Goal: Transaction & Acquisition: Purchase product/service

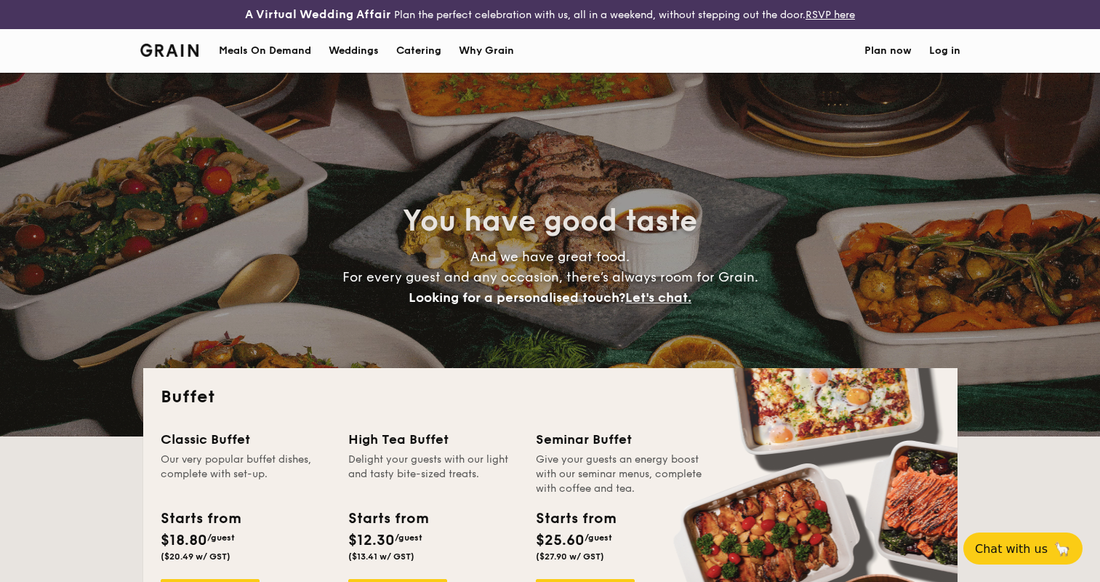
select select
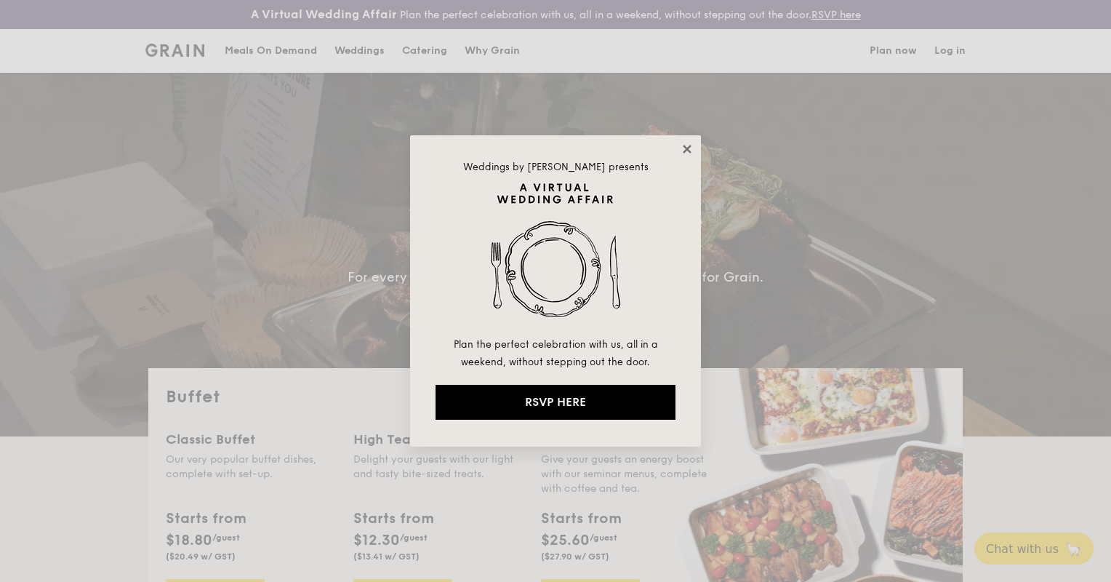
click at [684, 153] on icon at bounding box center [687, 149] width 13 height 13
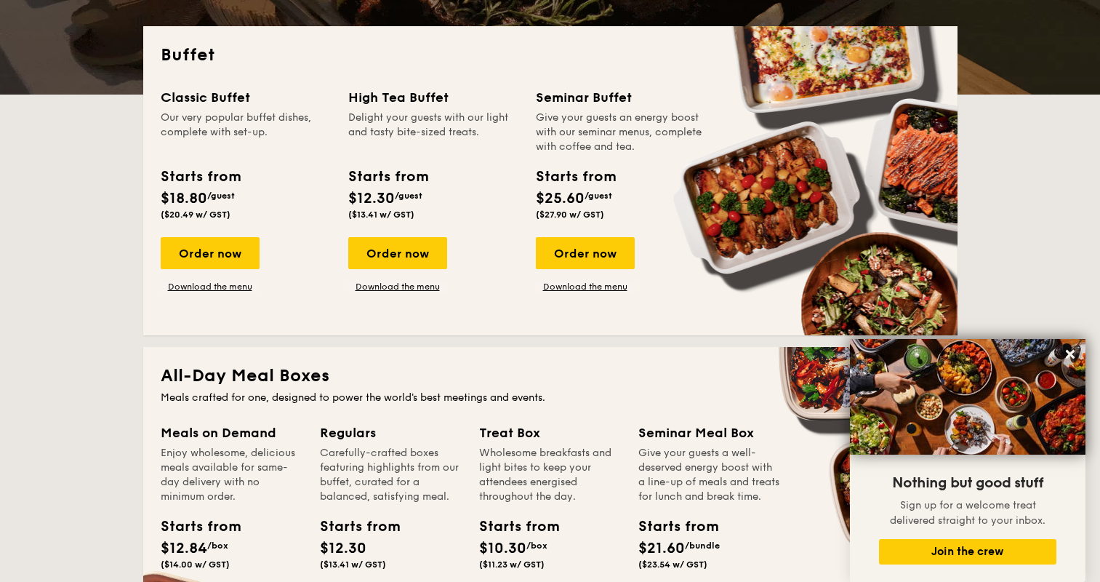
scroll to position [364, 0]
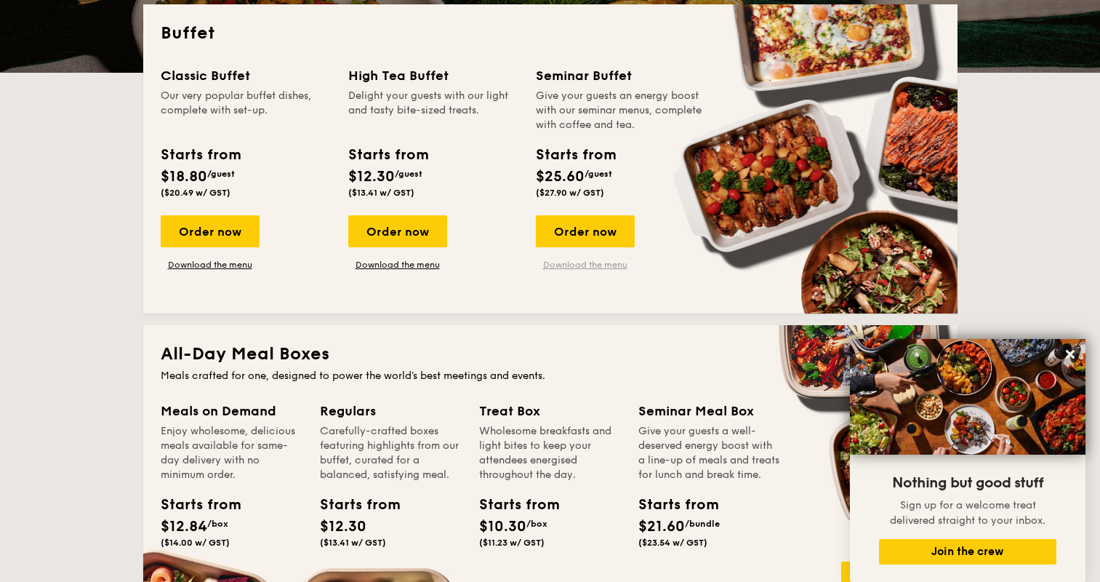
click at [622, 261] on link "Download the menu" at bounding box center [585, 265] width 99 height 12
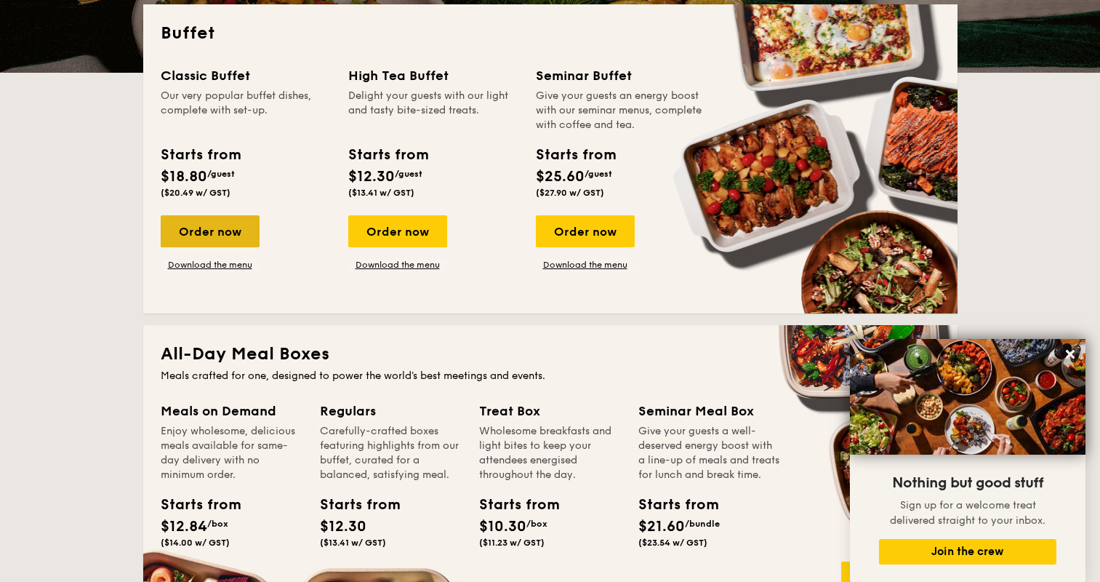
click at [191, 233] on div "Order now" at bounding box center [210, 231] width 99 height 32
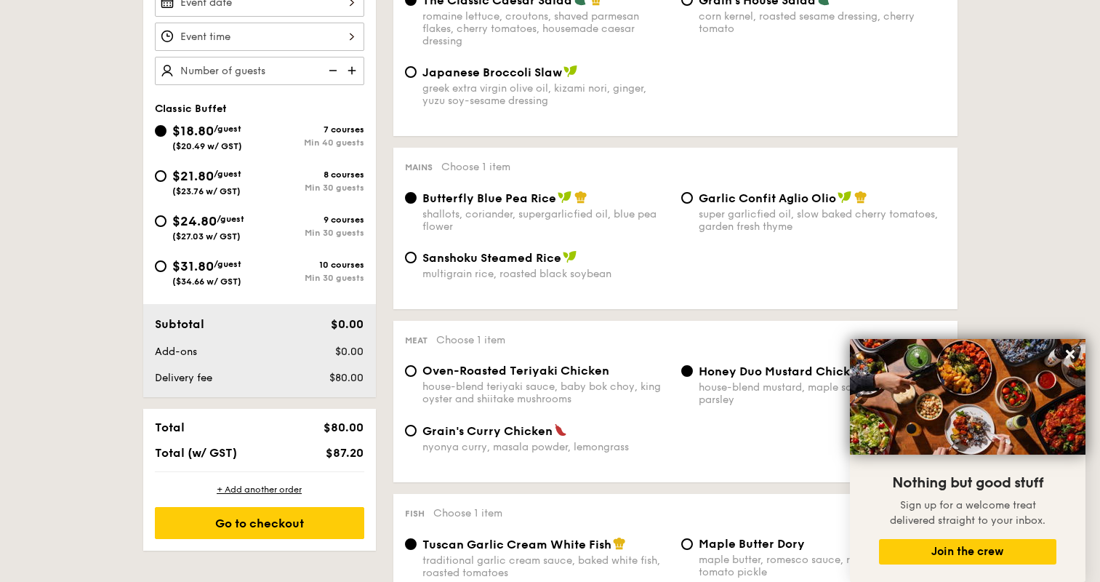
scroll to position [446, 0]
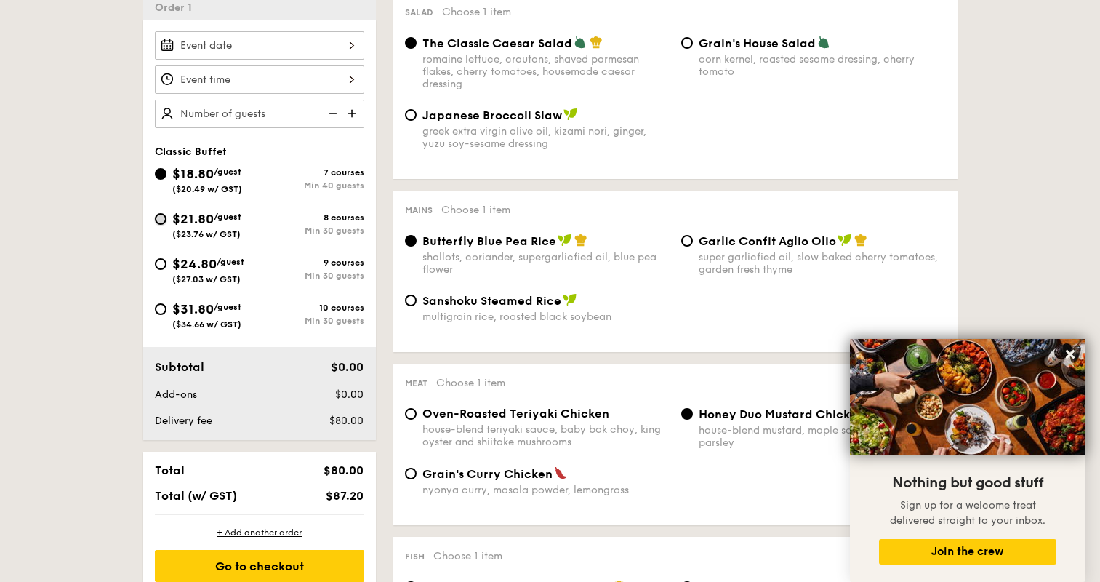
click at [162, 215] on input "$21.80 /guest ($23.76 w/ GST) 8 courses Min 30 guests" at bounding box center [161, 219] width 12 height 12
radio input "true"
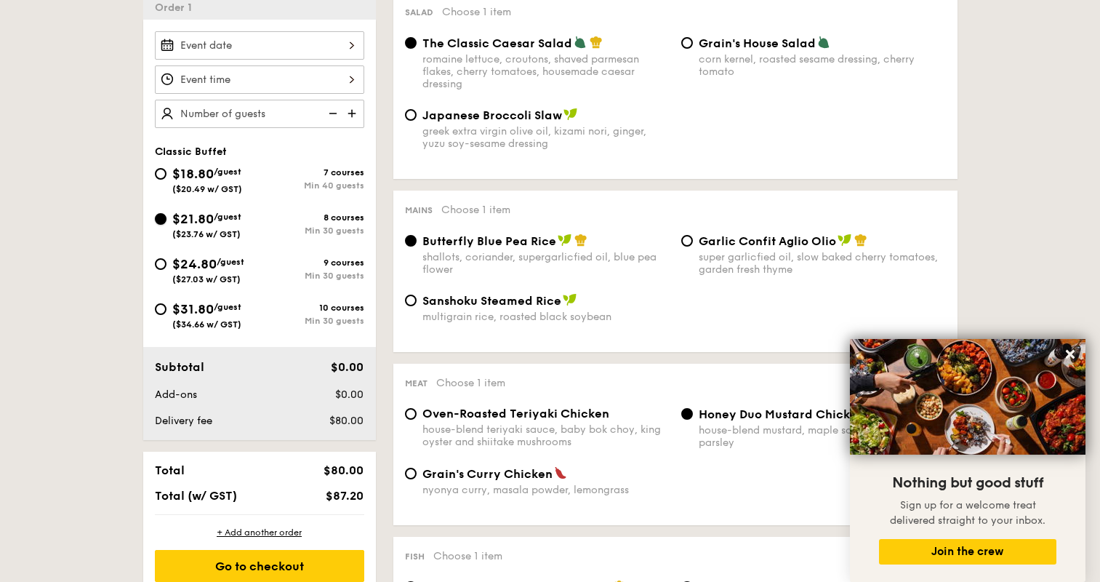
radio input "true"
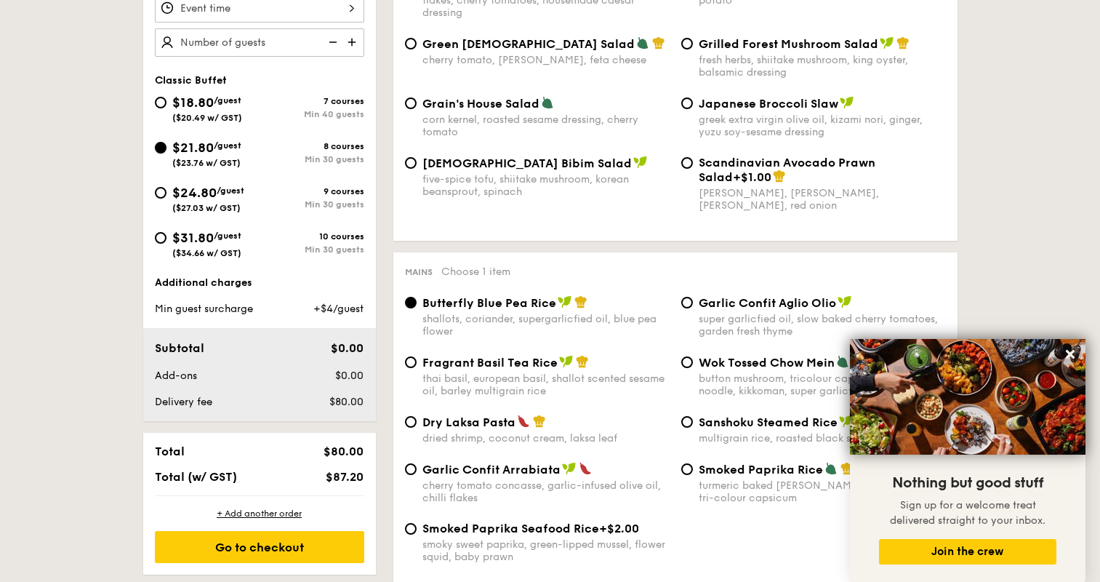
scroll to position [373, 0]
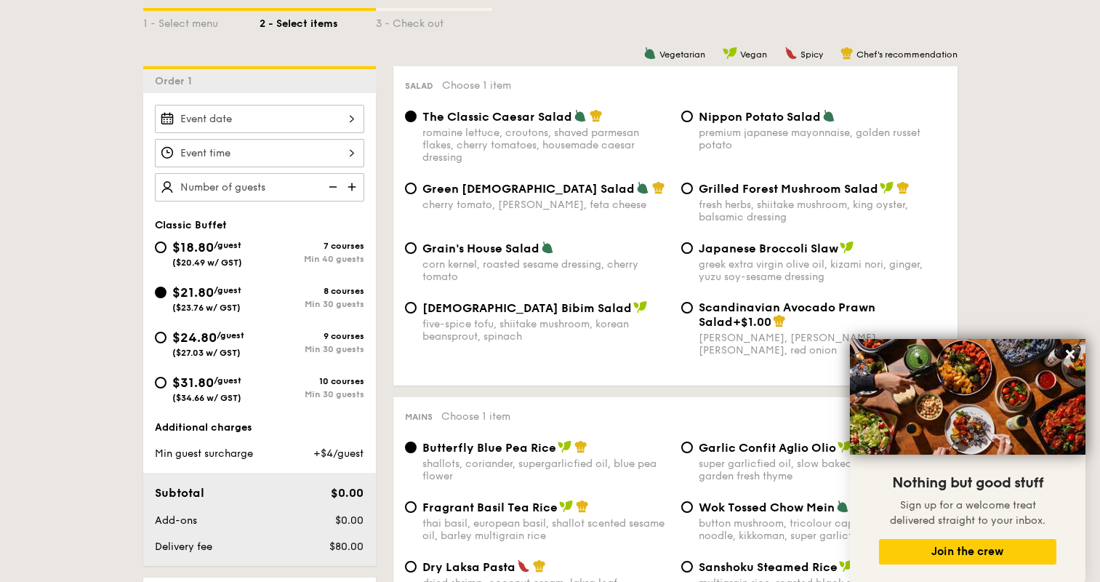
click at [220, 190] on input "text" at bounding box center [259, 187] width 209 height 28
type input "35 guests"
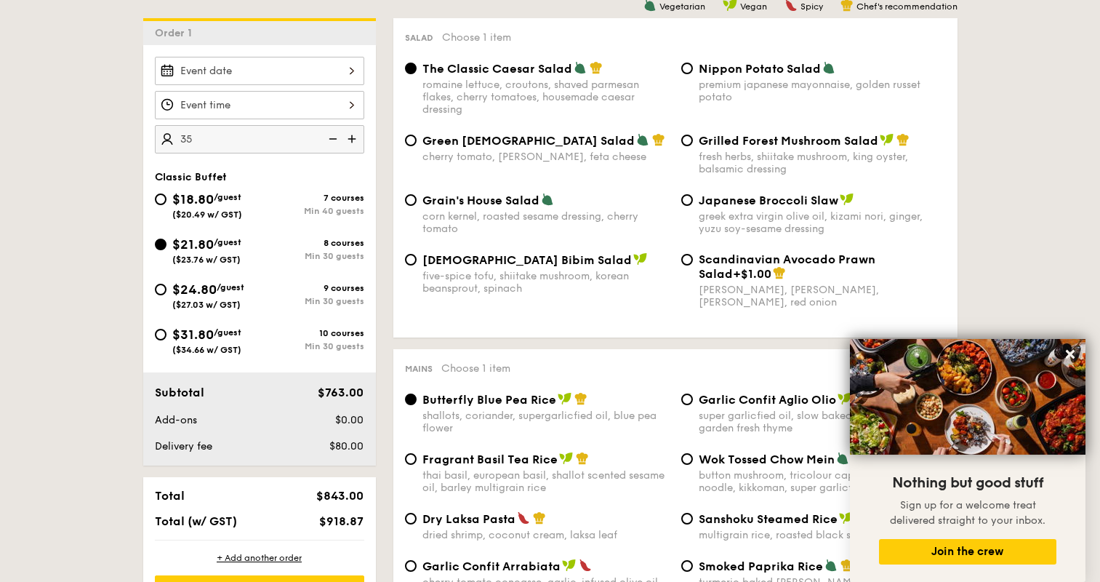
scroll to position [445, 0]
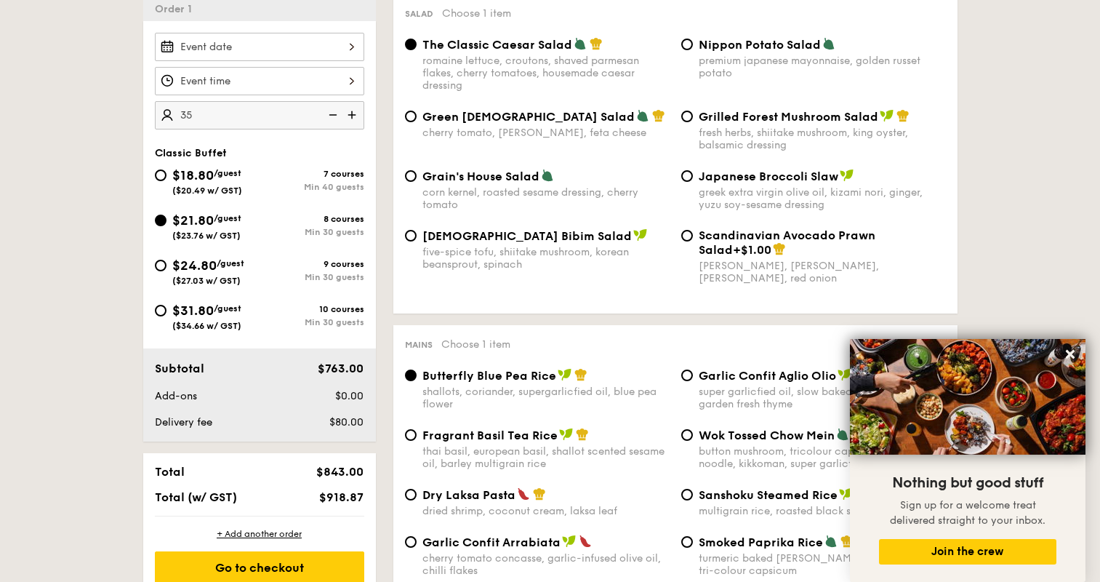
click at [280, 41] on input "Smoked Mesquite Whole Chicken brined in our in-house blend of herbs and spices,…" at bounding box center [259, 47] width 209 height 28
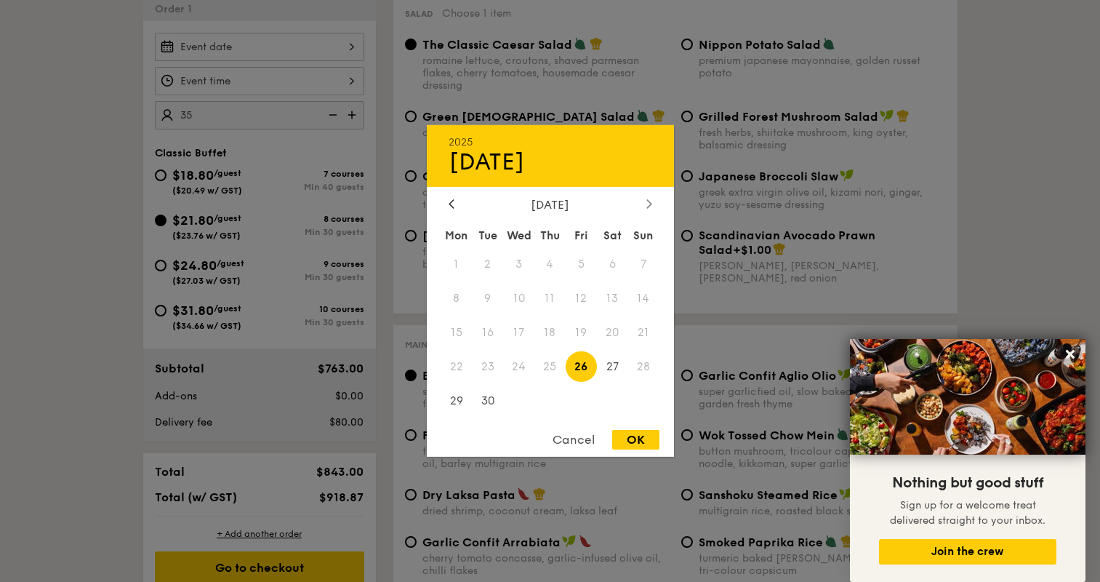
click at [653, 199] on div at bounding box center [649, 205] width 13 height 14
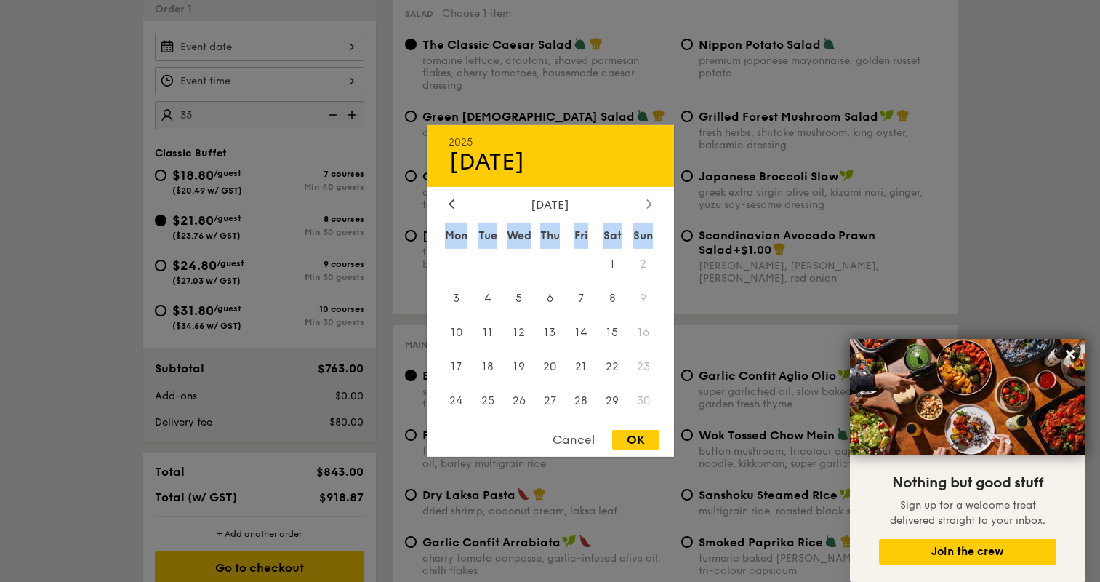
click at [653, 199] on div at bounding box center [649, 205] width 13 height 14
click at [452, 205] on icon at bounding box center [452, 203] width 6 height 9
click at [485, 326] on span "11" at bounding box center [487, 332] width 31 height 31
click at [641, 444] on div "OK" at bounding box center [635, 440] width 47 height 20
type input "[DATE]"
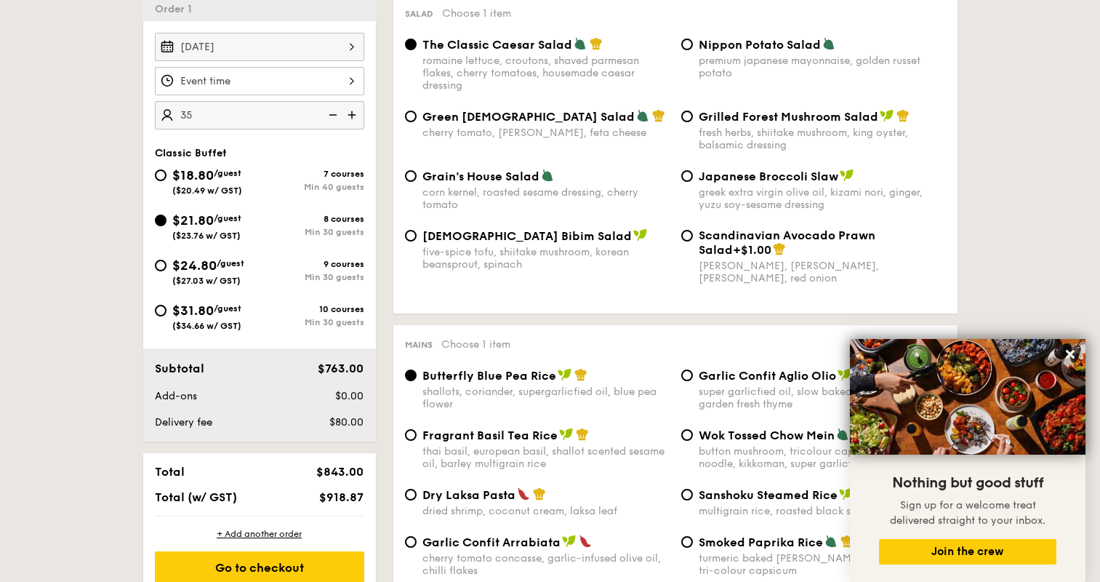
select select
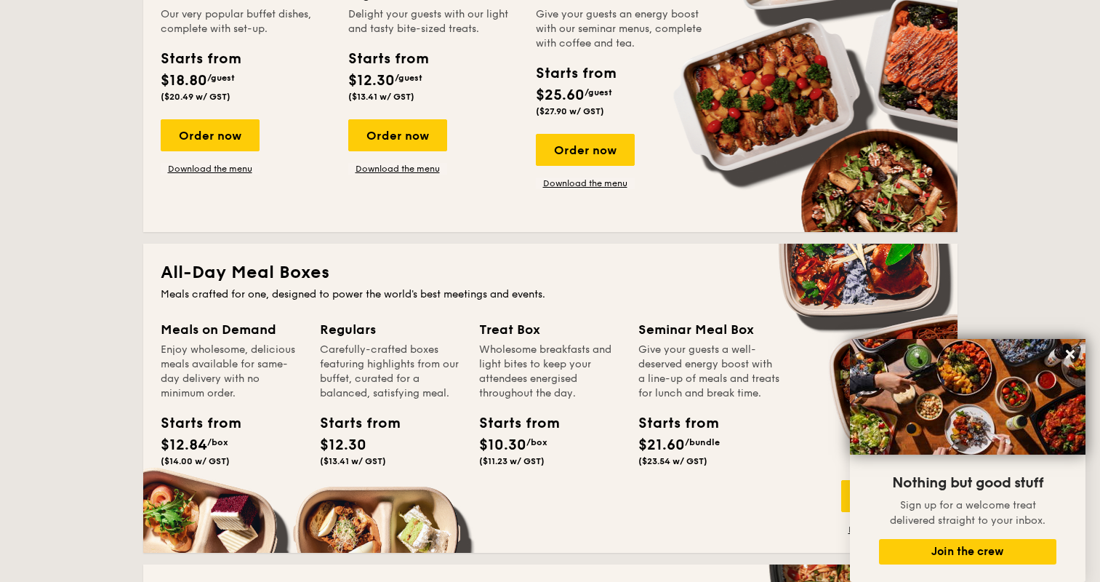
scroll to position [392, 0]
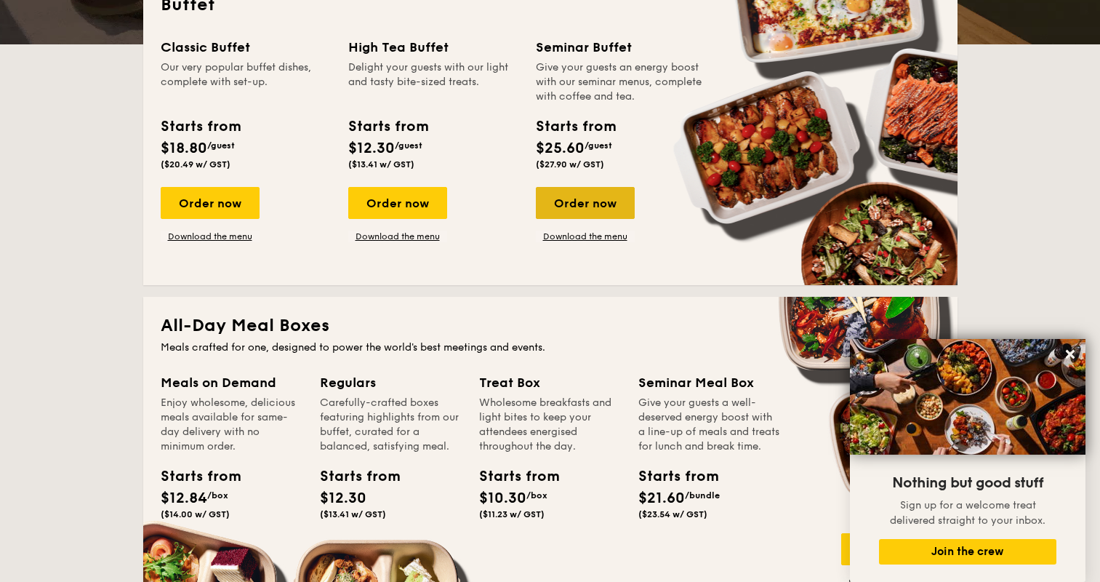
click at [562, 216] on div "Order now" at bounding box center [585, 203] width 99 height 32
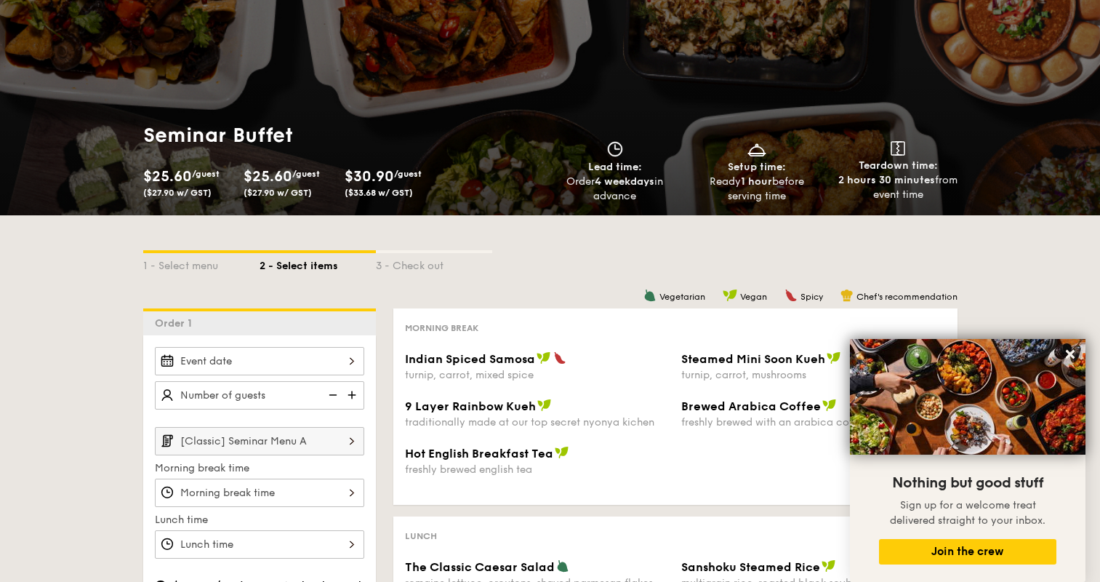
scroll to position [218, 0]
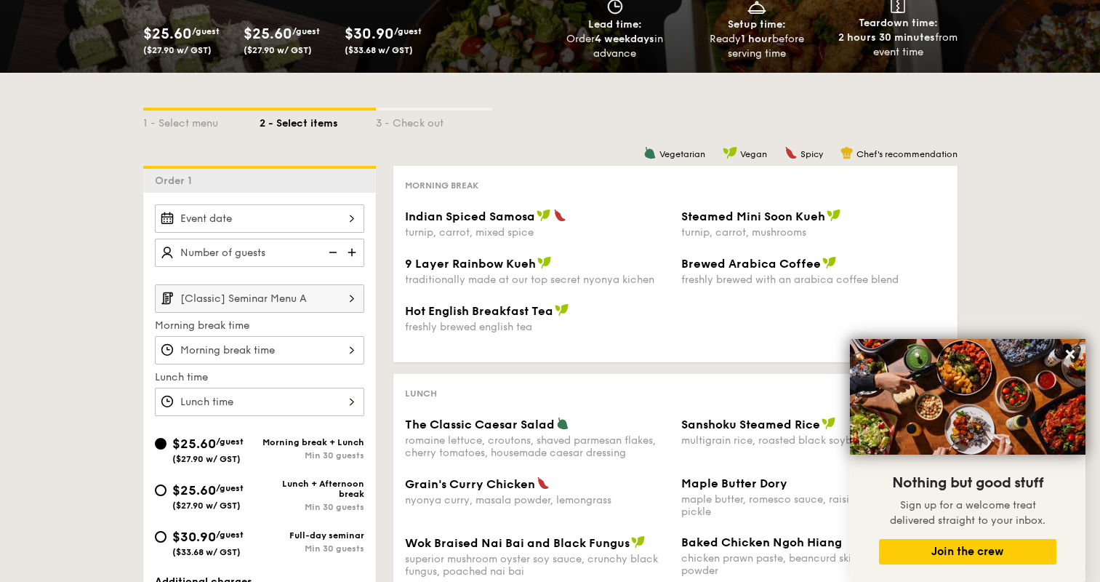
click at [265, 223] on input "Indian Spiced Samosa turnip, carrot, mixed spice" at bounding box center [259, 218] width 209 height 28
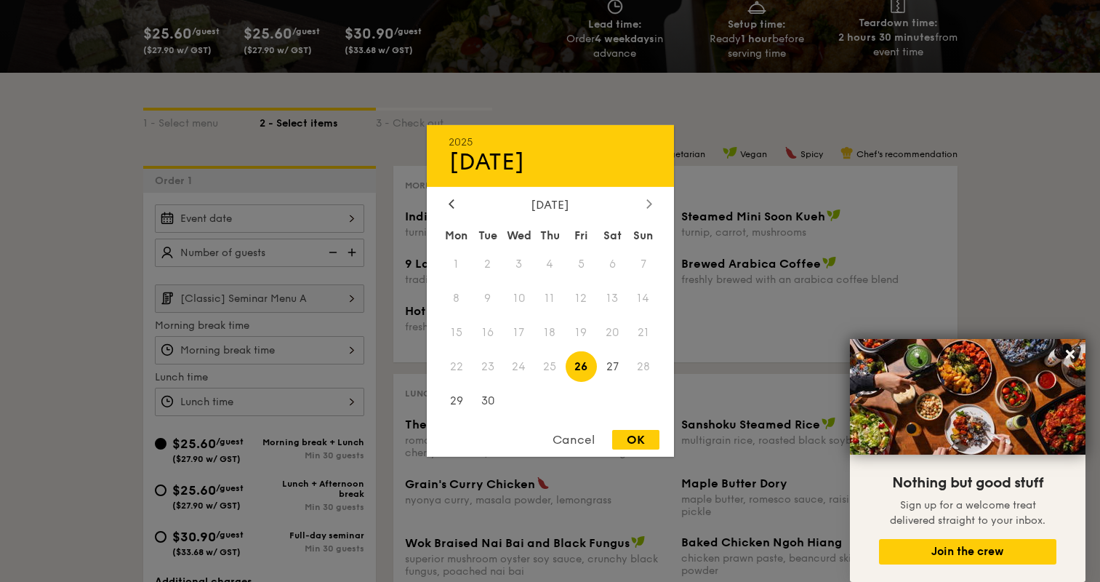
click at [651, 204] on icon at bounding box center [649, 203] width 6 height 9
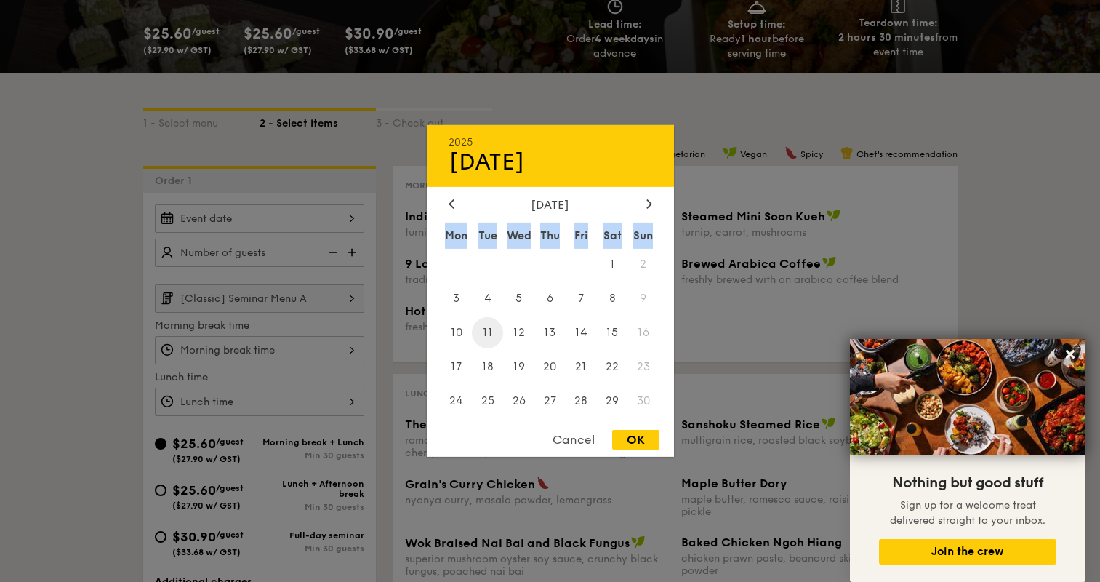
click at [487, 327] on span "11" at bounding box center [487, 332] width 31 height 31
click at [641, 440] on div "OK" at bounding box center [635, 440] width 47 height 20
type input "[DATE]"
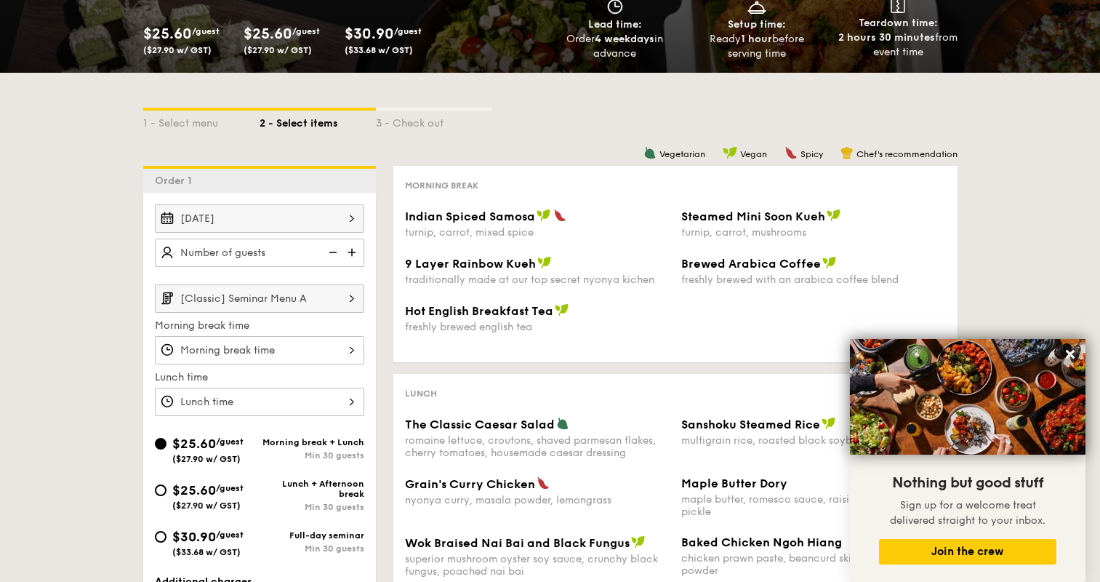
click at [279, 254] on input "text" at bounding box center [259, 253] width 209 height 28
type input "35 guests"
click at [50, 273] on div "1 - Select menu 2 - Select items 3 - Check out Order 1 [DATE] 35 guests [Classi…" at bounding box center [550, 447] width 1100 height 748
click at [291, 348] on input "Indian Spiced Samosa turnip, carrot, mixed spice" at bounding box center [259, 350] width 209 height 28
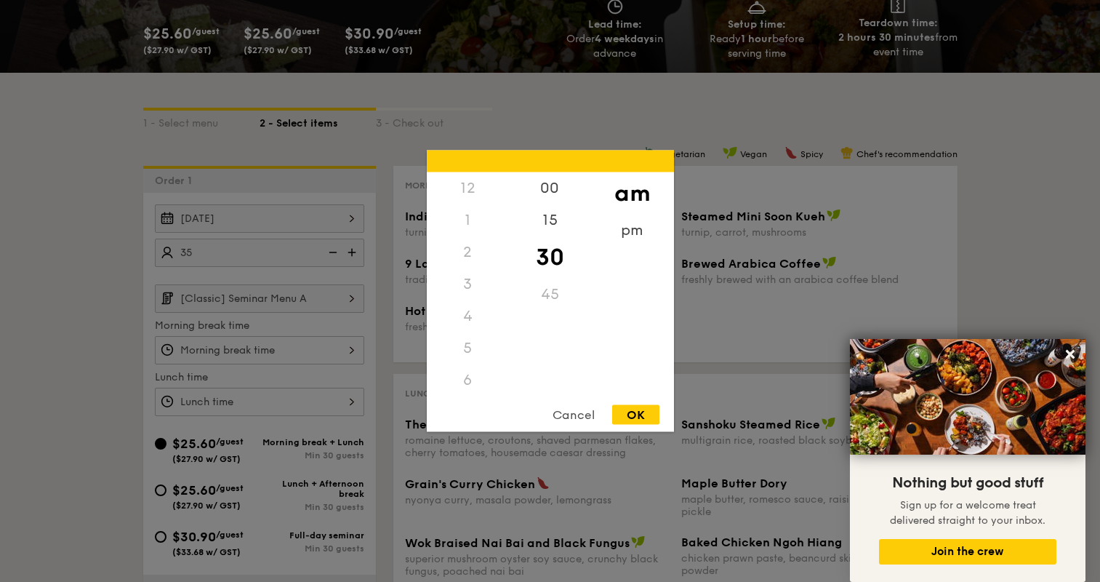
scroll to position [160, 0]
click at [642, 228] on div "pm" at bounding box center [632, 236] width 82 height 42
click at [465, 217] on div "6" at bounding box center [468, 220] width 82 height 32
click at [468, 221] on div "6" at bounding box center [468, 220] width 82 height 32
drag, startPoint x: 465, startPoint y: 228, endPoint x: 462, endPoint y: 303, distance: 74.2
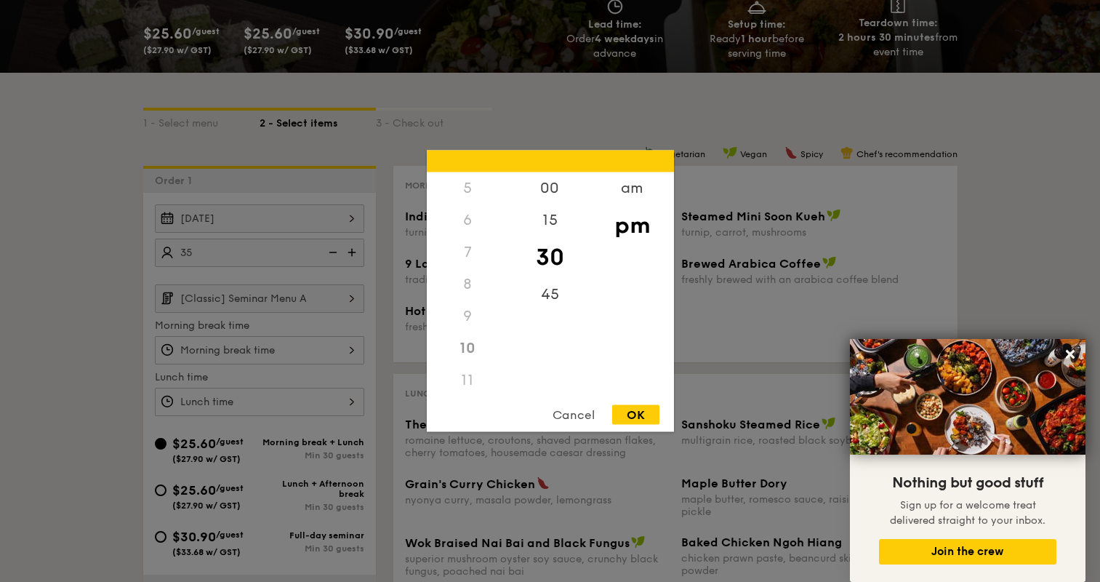
click at [462, 307] on div "12 1 2 3 4 5 6 7 8 9 10 11" at bounding box center [468, 283] width 82 height 222
click at [462, 295] on div "4" at bounding box center [468, 302] width 82 height 32
click at [557, 187] on div "00" at bounding box center [550, 193] width 82 height 42
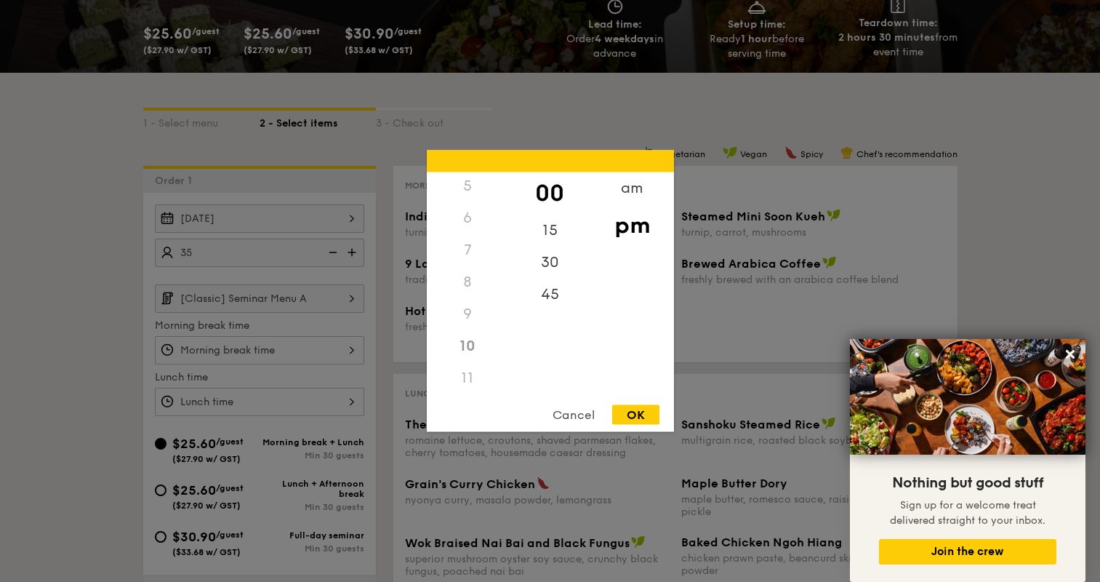
click at [466, 282] on div "8" at bounding box center [468, 282] width 82 height 32
click at [468, 329] on div "9" at bounding box center [468, 314] width 82 height 32
click at [464, 358] on div "10" at bounding box center [468, 346] width 82 height 32
click at [467, 381] on div "11" at bounding box center [468, 378] width 82 height 32
click at [628, 417] on div "OK" at bounding box center [635, 415] width 47 height 20
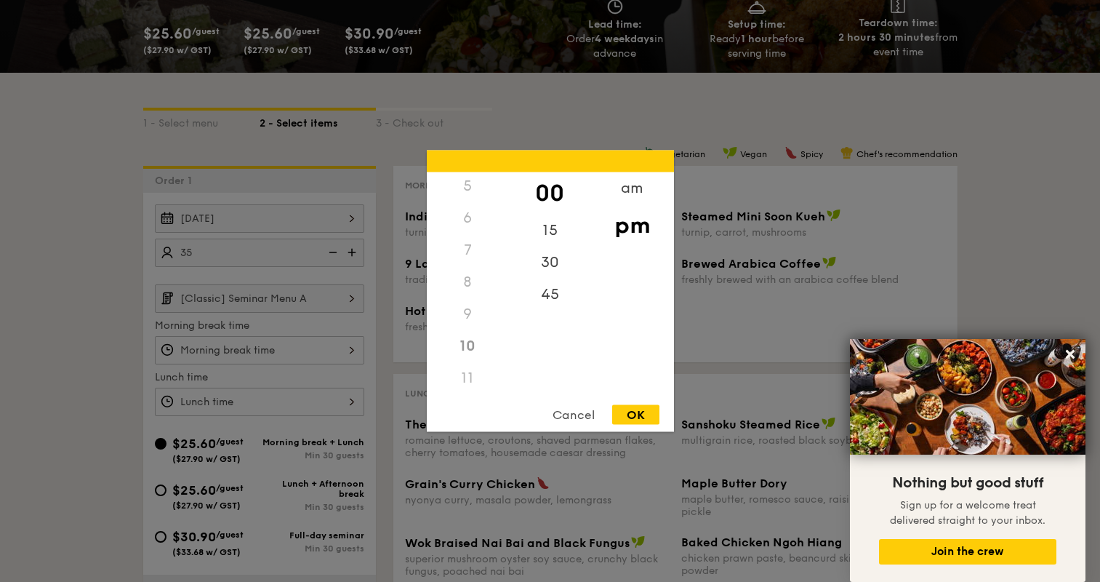
type input "10:00PM"
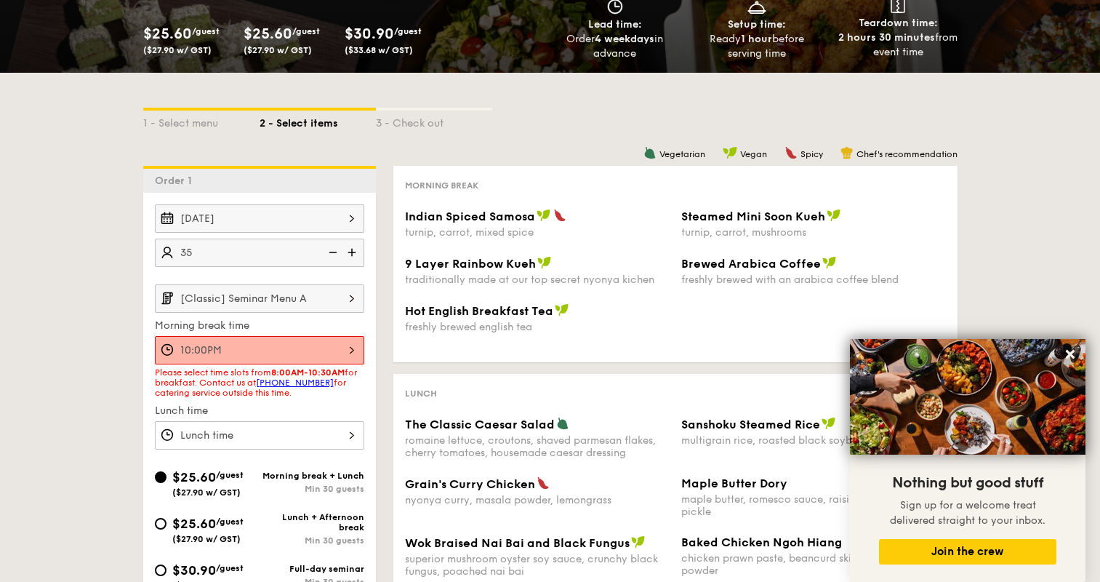
click at [260, 348] on input "10:00PM" at bounding box center [259, 350] width 209 height 28
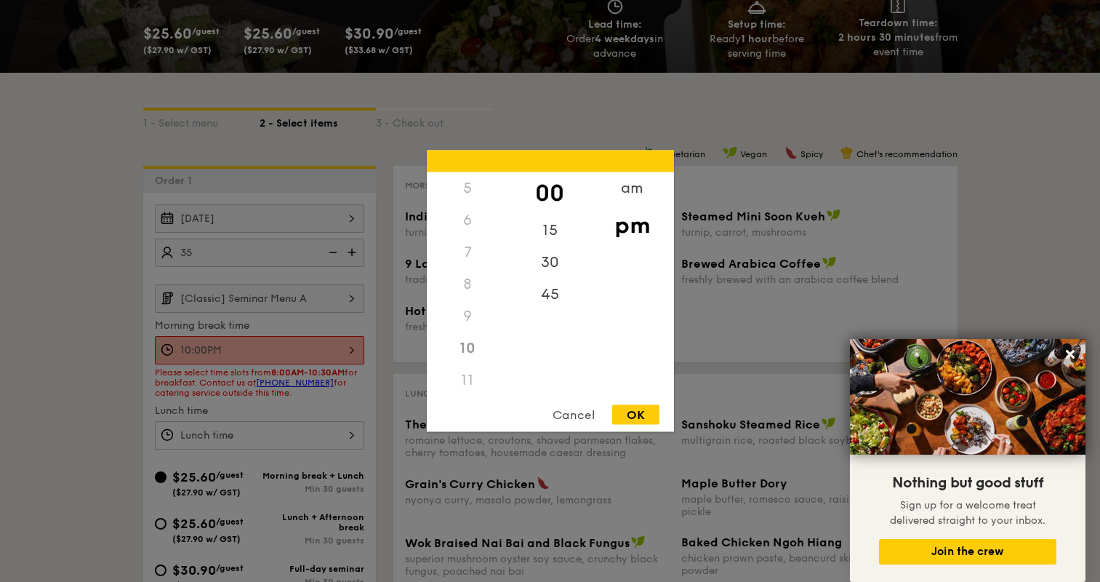
drag, startPoint x: 481, startPoint y: 241, endPoint x: 470, endPoint y: 236, distance: 12.4
click at [470, 236] on div "7" at bounding box center [468, 252] width 82 height 32
click at [583, 417] on div "Cancel" at bounding box center [573, 415] width 71 height 20
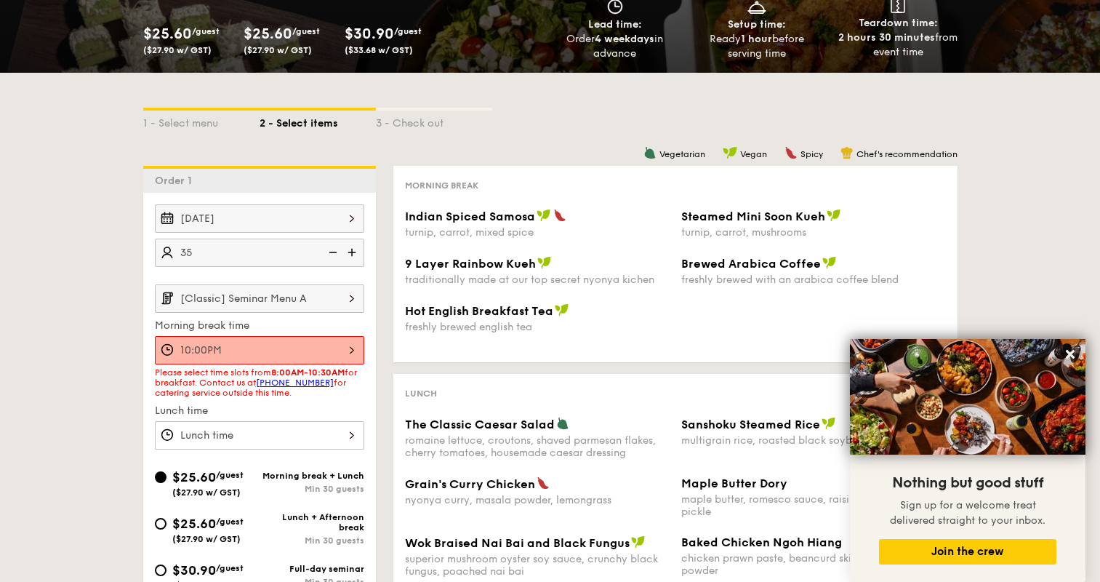
click at [321, 292] on input "[Classic] Seminar Menu A" at bounding box center [259, 298] width 209 height 28
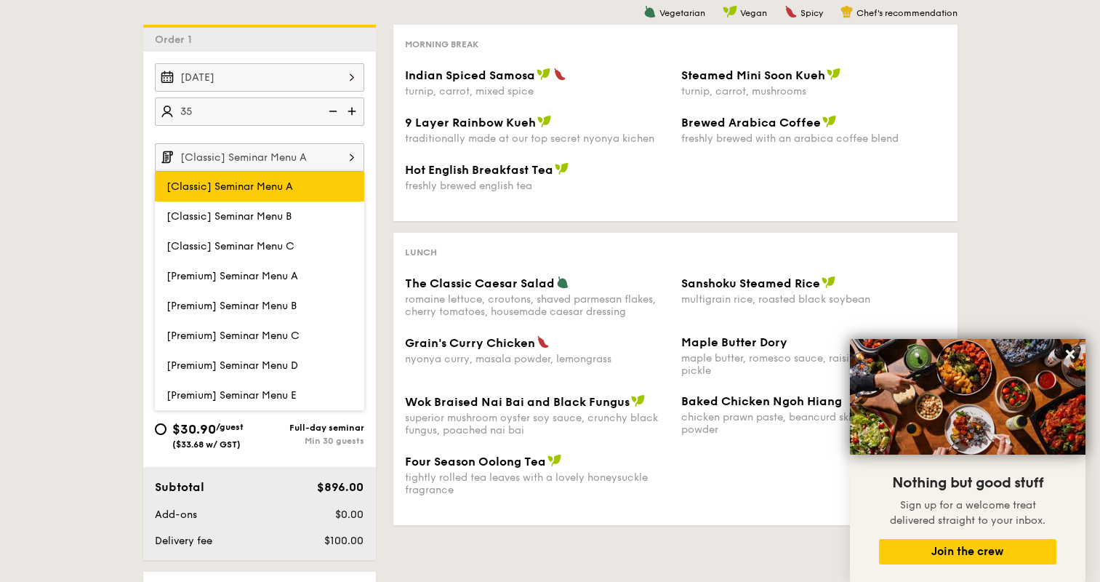
scroll to position [363, 0]
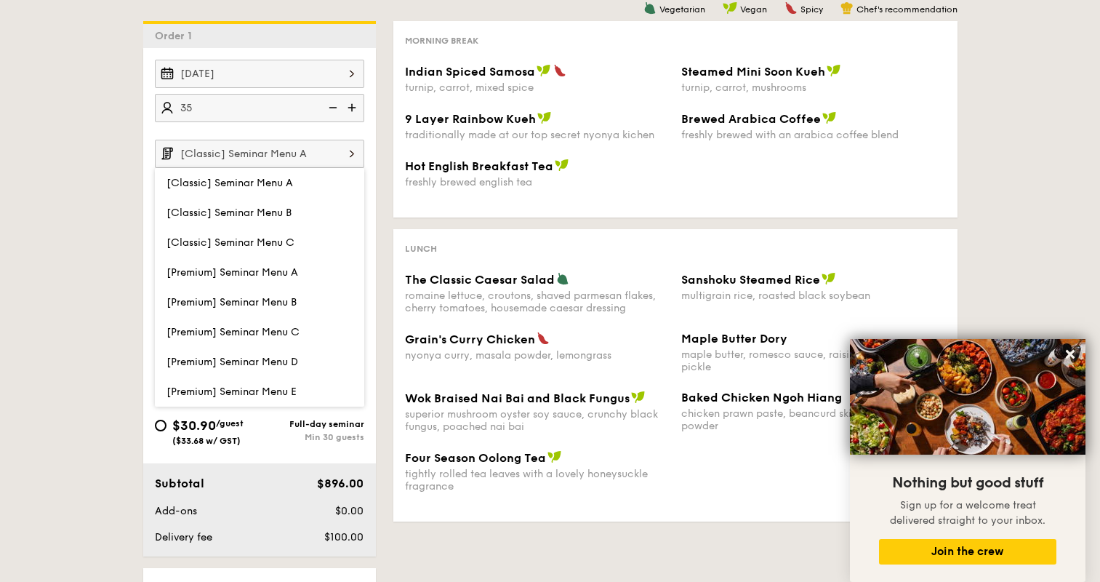
click at [55, 281] on div "1 - Select menu 2 - Select items 3 - Check out Order 1 [DATE] 35 guests [Classi…" at bounding box center [550, 319] width 1100 height 782
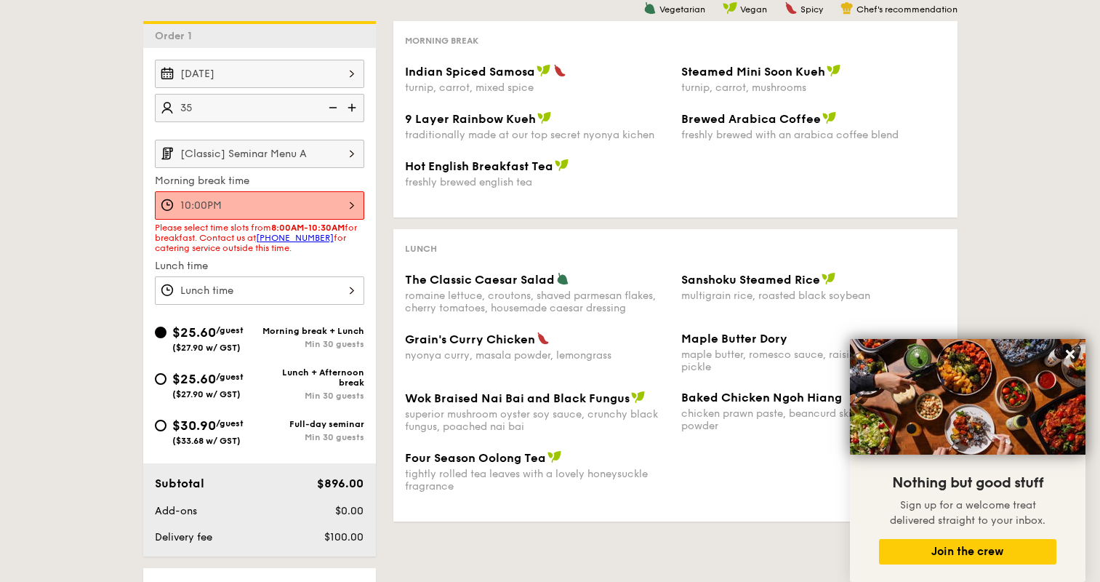
click at [332, 292] on input "Indian Spiced Samosa turnip, carrot, mixed spice" at bounding box center [259, 290] width 209 height 28
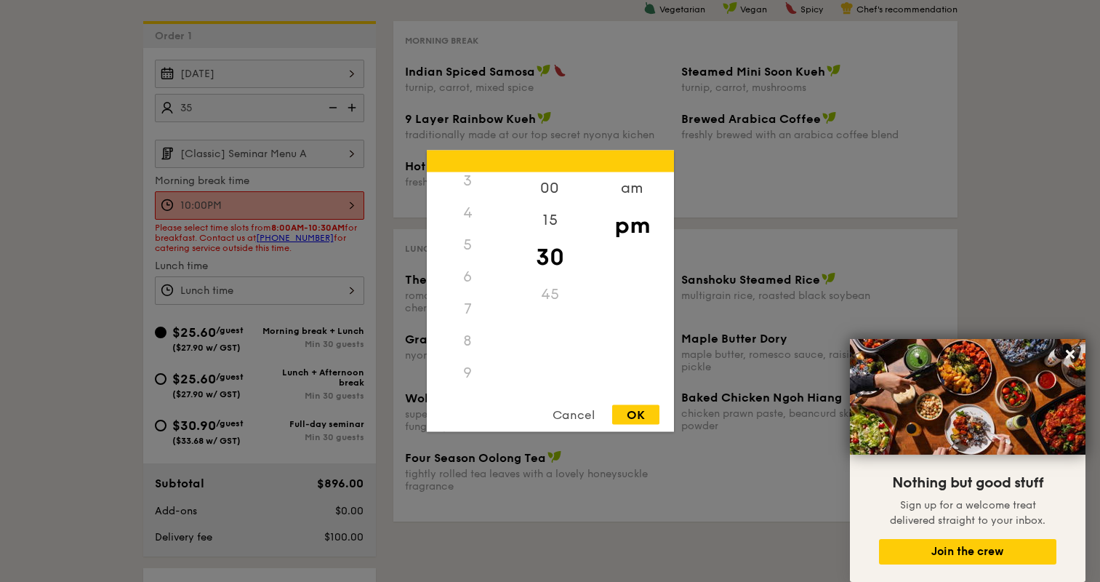
scroll to position [145, 0]
click at [463, 307] on div "8" at bounding box center [468, 309] width 82 height 32
click at [462, 254] on div "6" at bounding box center [468, 245] width 82 height 32
click at [464, 249] on div "6" at bounding box center [468, 245] width 82 height 32
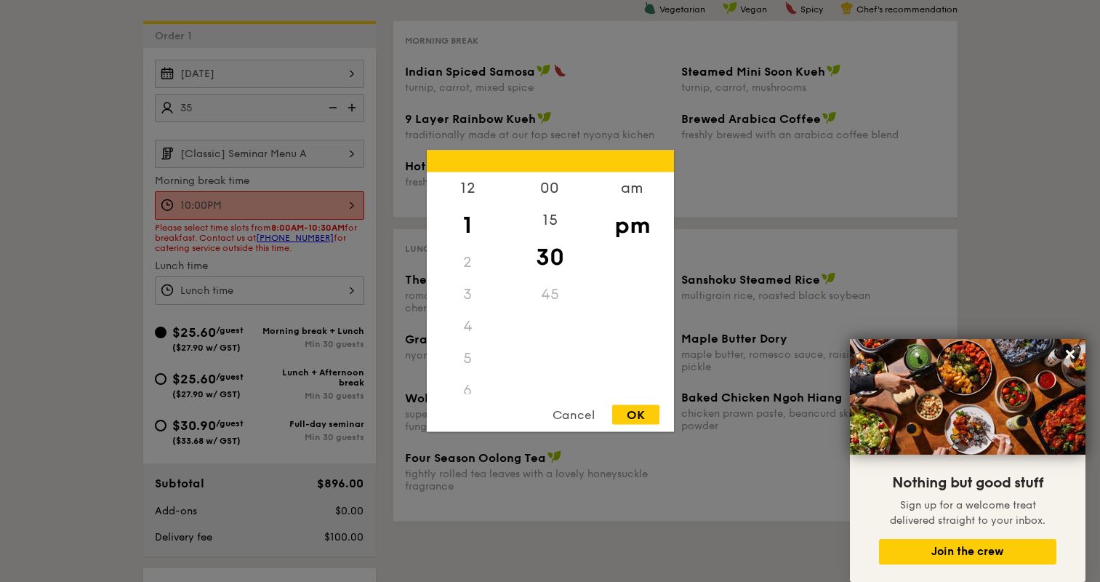
click at [468, 249] on div "2" at bounding box center [468, 263] width 82 height 32
click at [463, 263] on div "2" at bounding box center [468, 263] width 82 height 32
click at [460, 253] on div "2" at bounding box center [468, 263] width 82 height 32
click at [463, 223] on div "1" at bounding box center [468, 225] width 82 height 42
click at [467, 184] on div "12" at bounding box center [468, 193] width 82 height 42
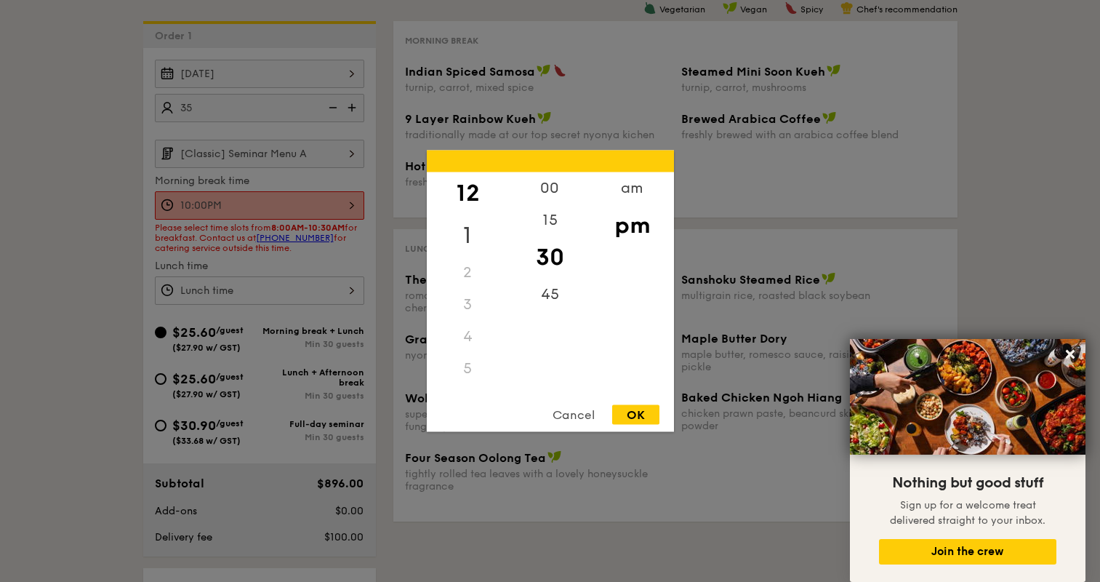
click at [465, 228] on div "1" at bounding box center [468, 236] width 82 height 42
click at [582, 407] on div "Cancel" at bounding box center [573, 415] width 71 height 20
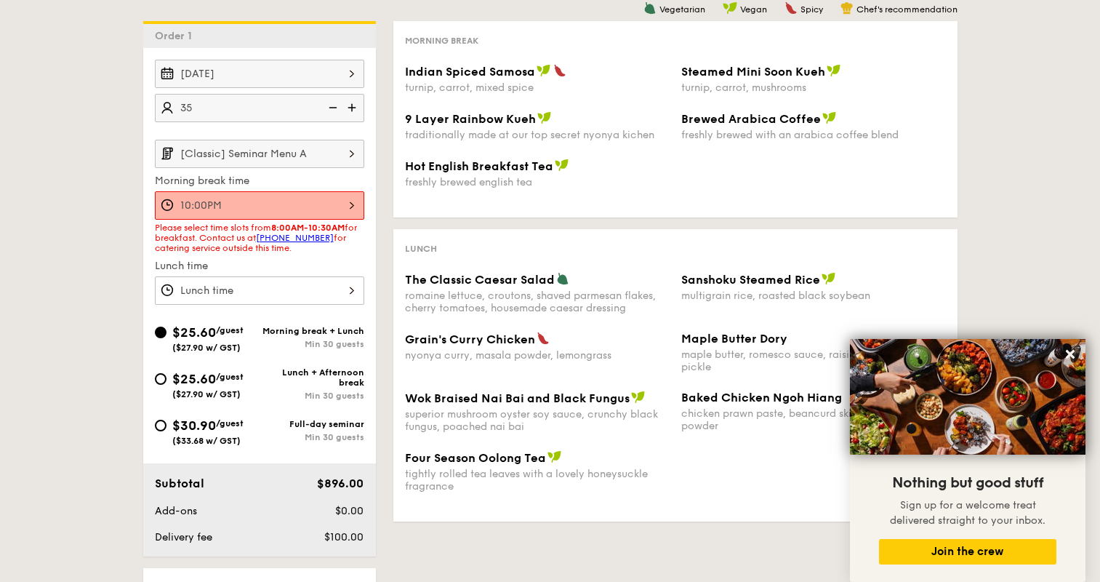
click at [351, 196] on input "10:00PM" at bounding box center [259, 205] width 209 height 28
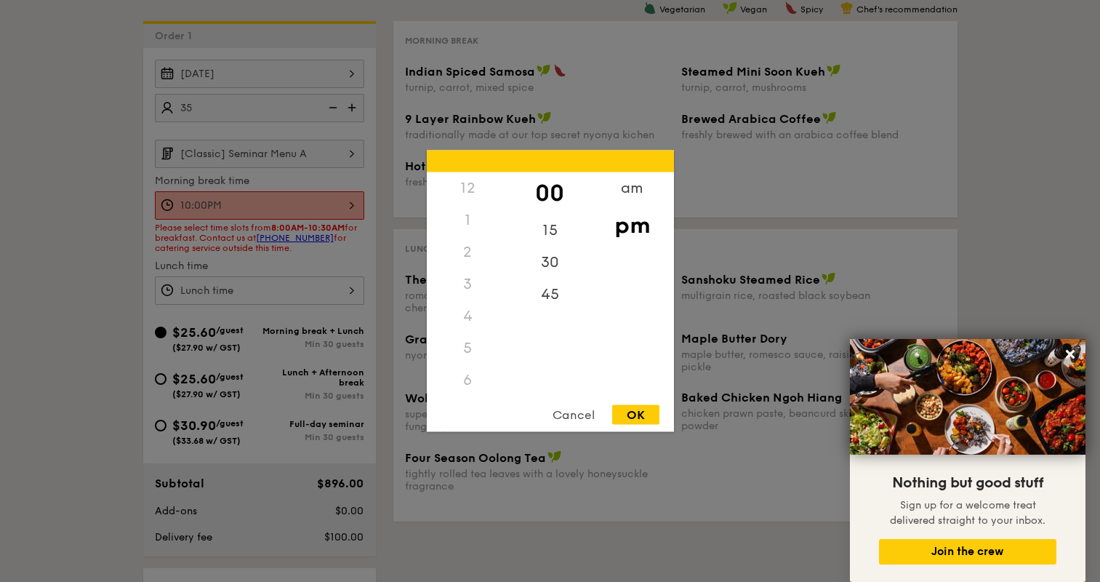
scroll to position [160, 0]
click at [568, 413] on div "Cancel" at bounding box center [573, 415] width 71 height 20
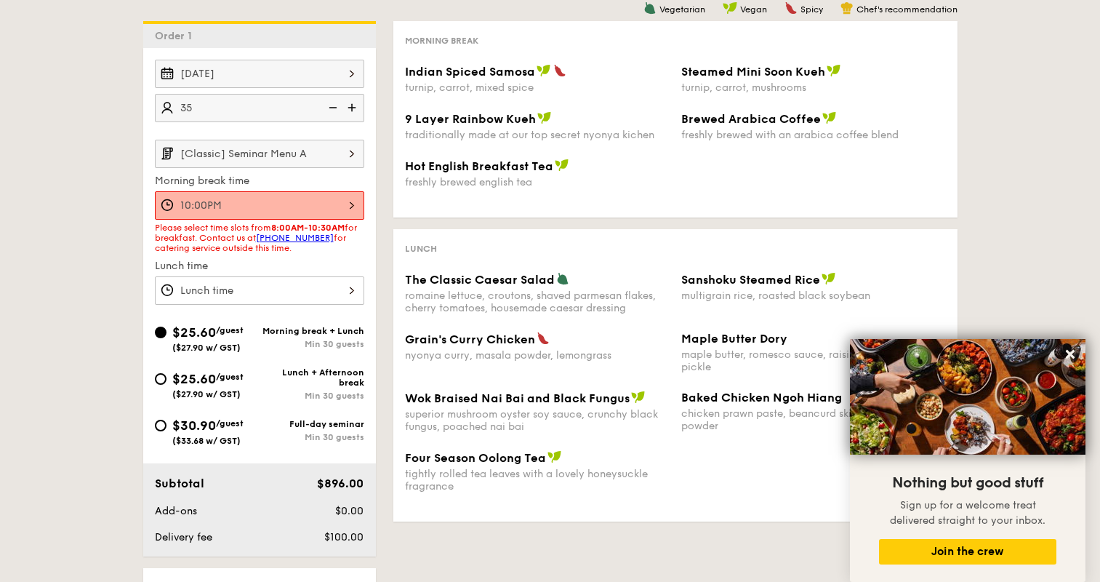
click at [108, 291] on div "1 - Select menu 2 - Select items 3 - Check out Order 1 [DATE] 35 guests [Classi…" at bounding box center [550, 319] width 1100 height 782
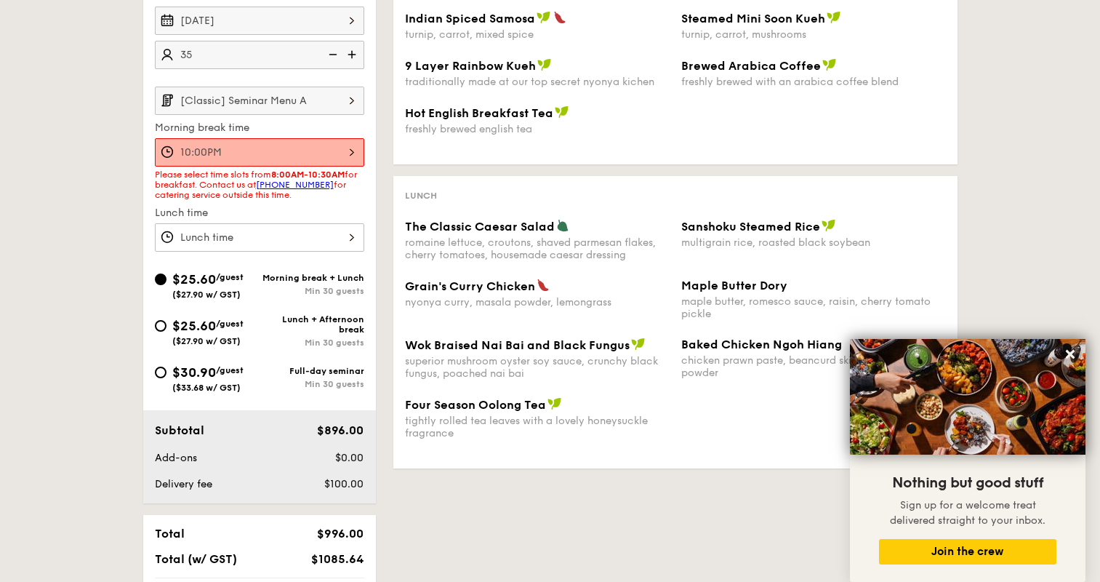
scroll to position [0, 0]
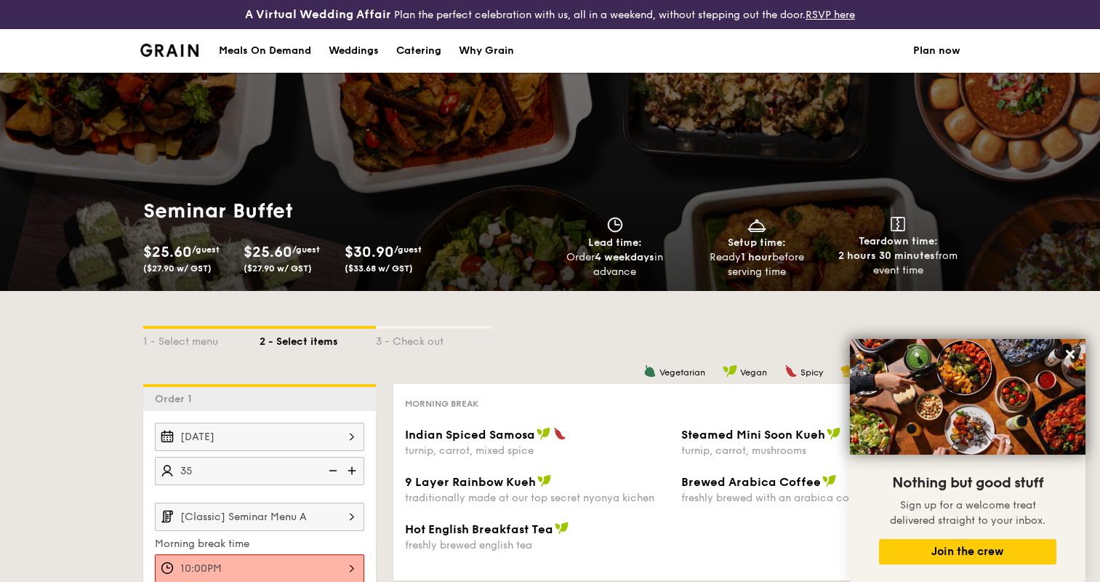
select select
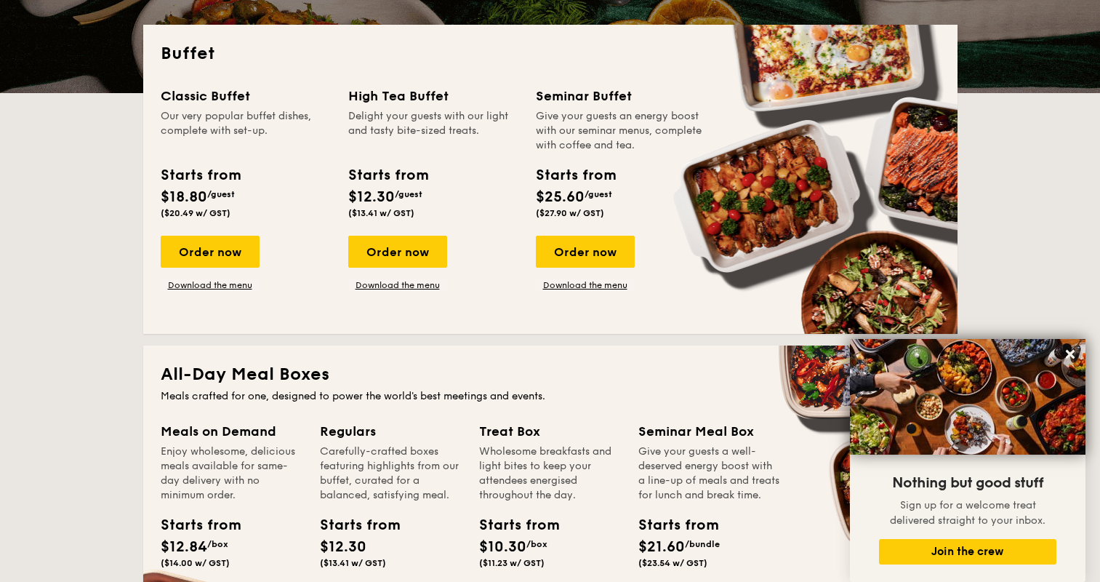
scroll to position [404, 0]
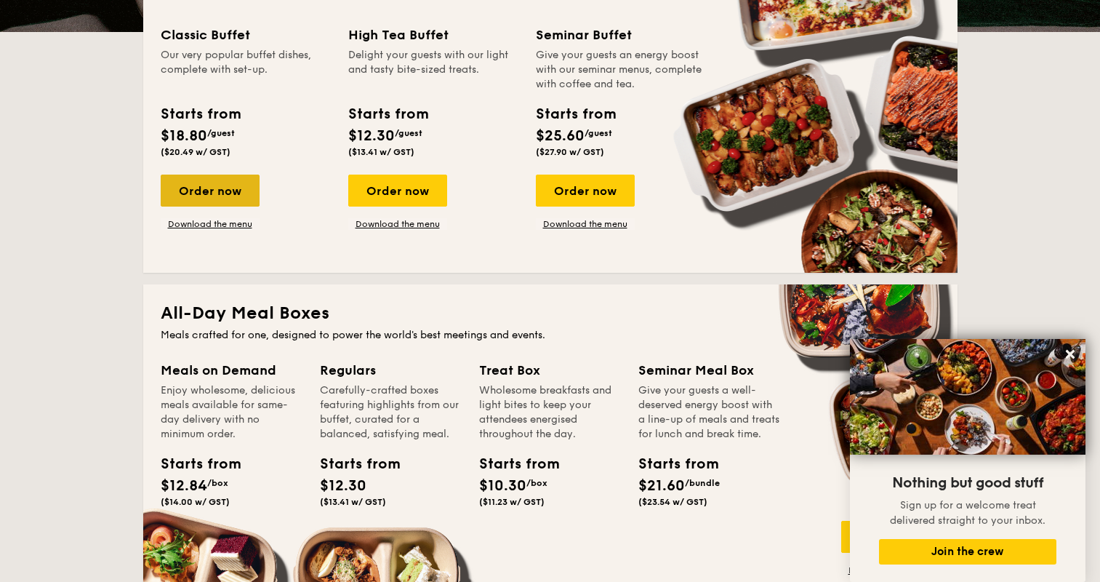
click at [218, 189] on div "Order now" at bounding box center [210, 191] width 99 height 32
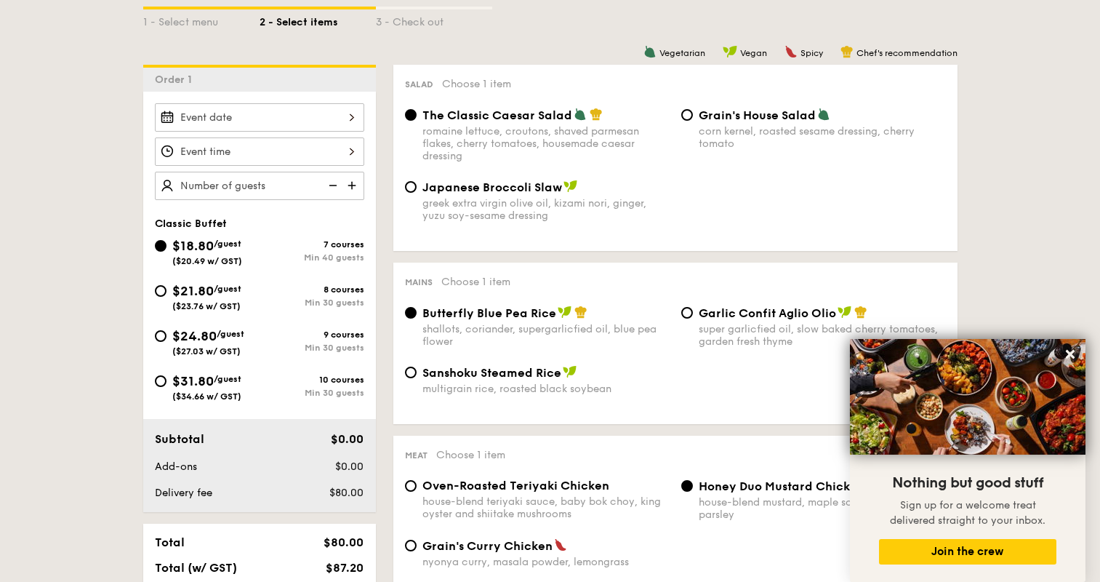
scroll to position [359, 0]
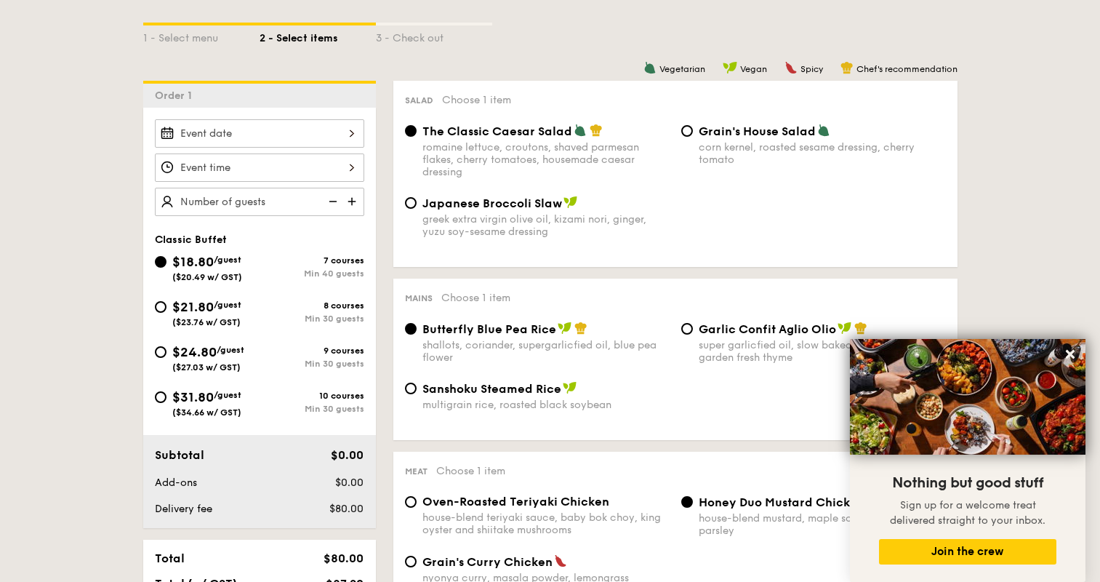
click at [341, 129] on input "Smoked Mesquite Whole Chicken brined in our in-house blend of herbs and spices,…" at bounding box center [259, 133] width 209 height 28
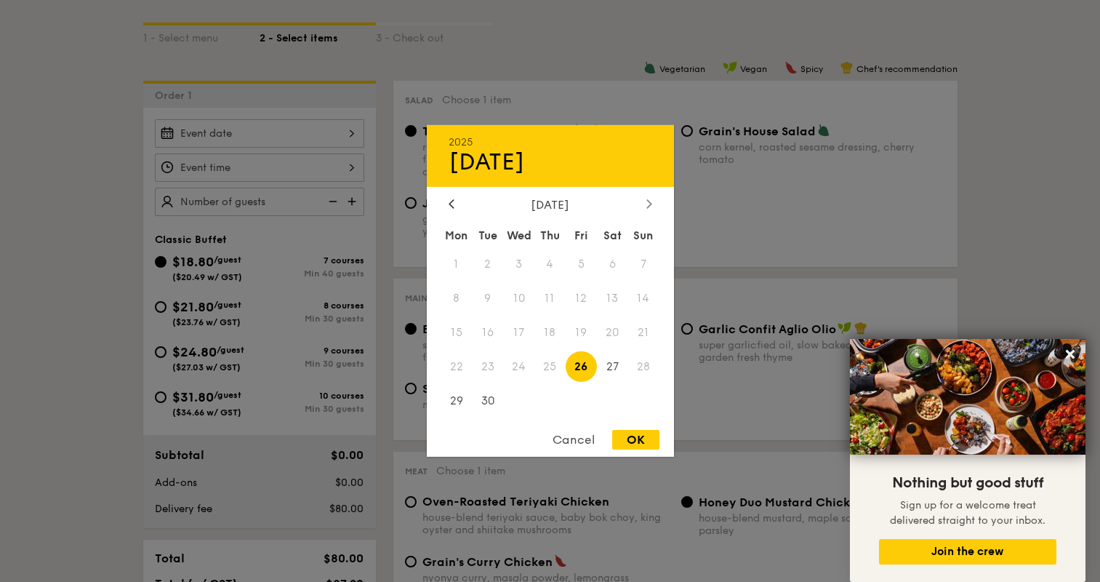
click at [646, 199] on icon at bounding box center [649, 203] width 6 height 9
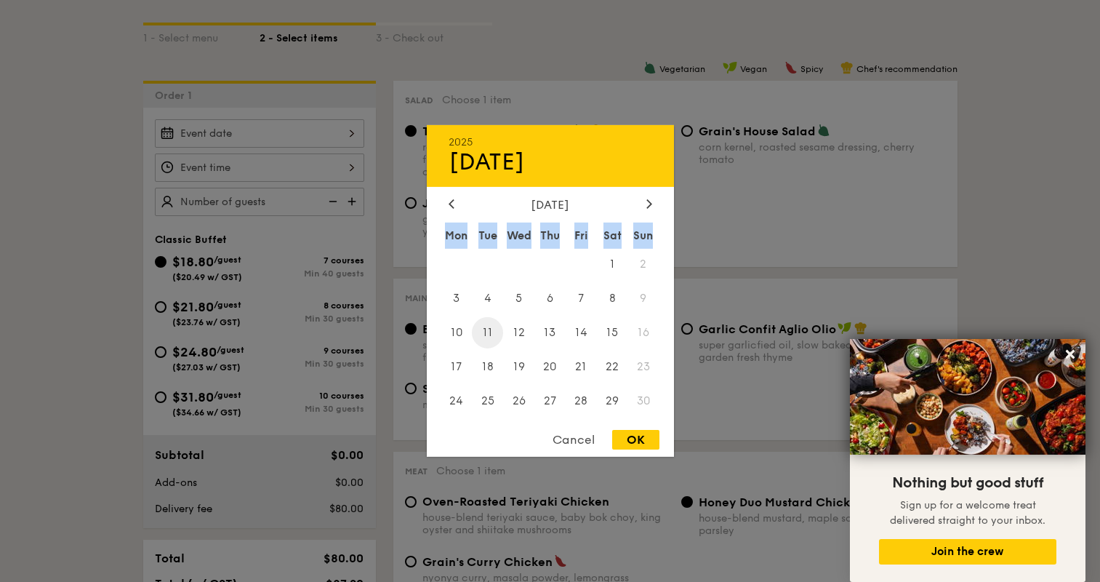
click at [495, 326] on span "11" at bounding box center [487, 332] width 31 height 31
click at [630, 433] on div "OK" at bounding box center [635, 440] width 47 height 20
type input "[DATE]"
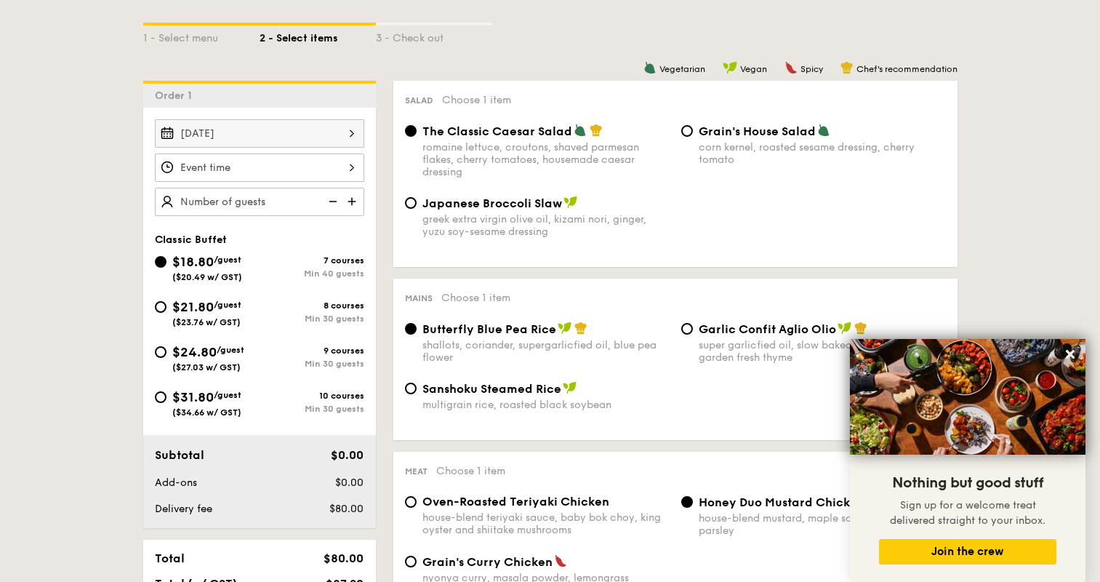
click at [338, 169] on input "Smoked Mesquite Whole Chicken brined in our in-house blend of herbs and spices,…" at bounding box center [259, 167] width 209 height 28
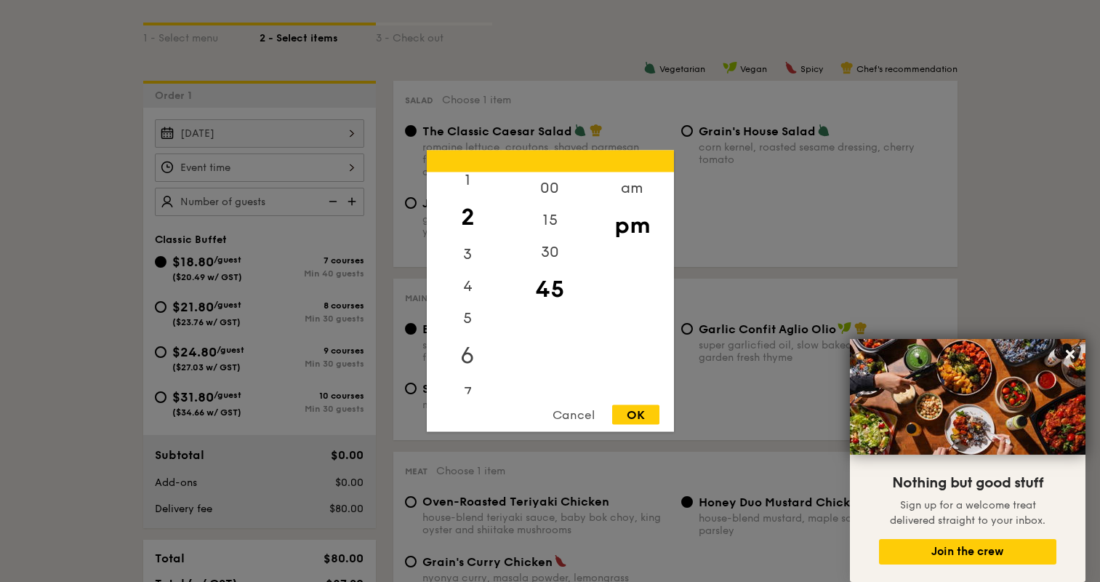
scroll to position [145, 0]
click at [465, 244] on div "6" at bounding box center [468, 250] width 82 height 42
click at [549, 184] on div "00" at bounding box center [550, 193] width 82 height 42
click at [637, 408] on div "OK" at bounding box center [635, 415] width 47 height 20
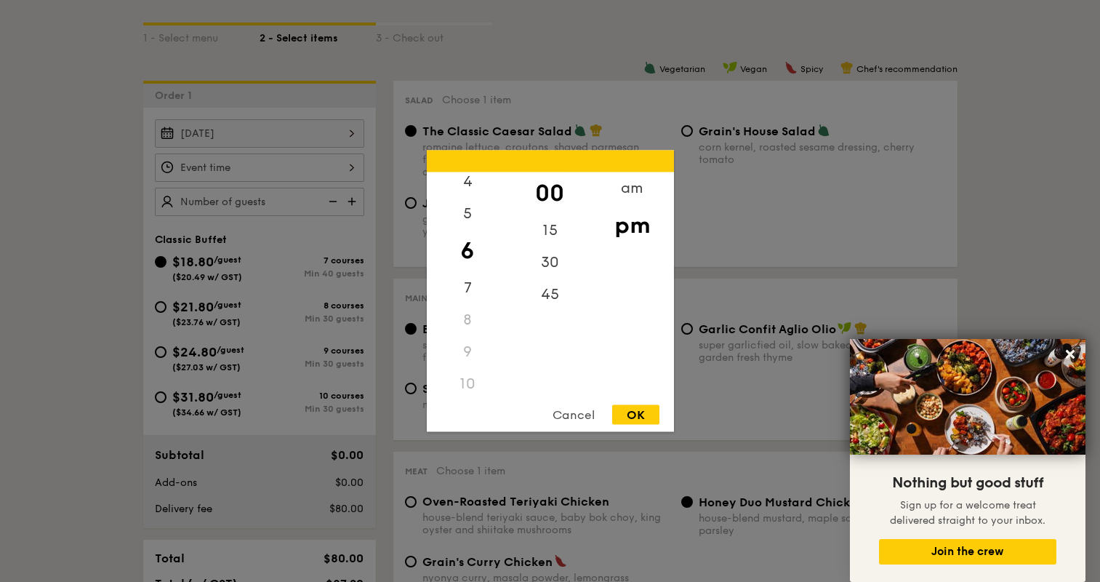
type input "6:00PM"
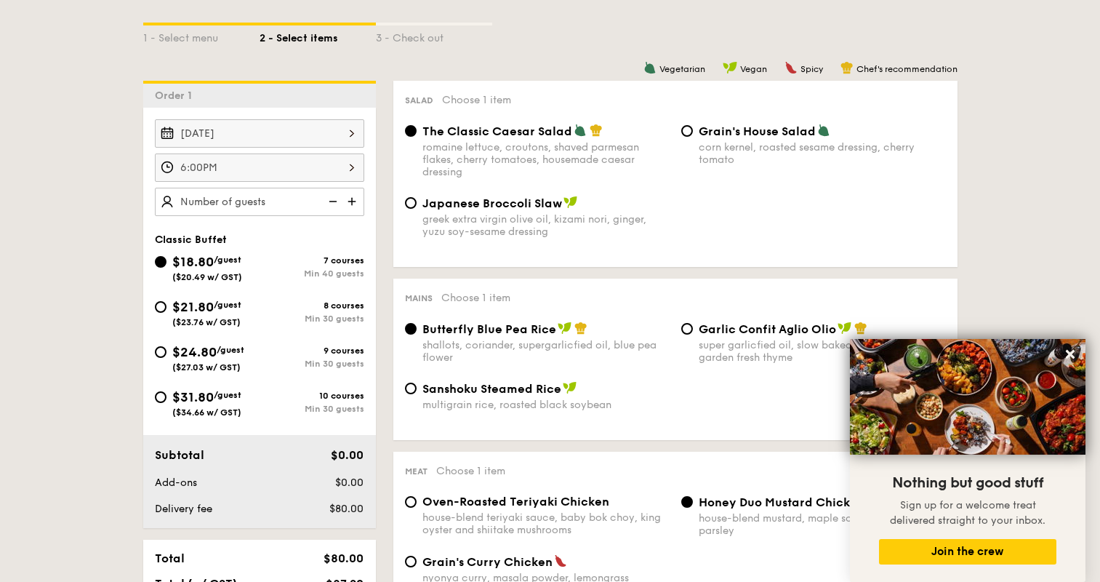
click at [281, 199] on input "text" at bounding box center [259, 202] width 209 height 28
type input "40 guests"
drag, startPoint x: 960, startPoint y: 186, endPoint x: 992, endPoint y: 183, distance: 32.1
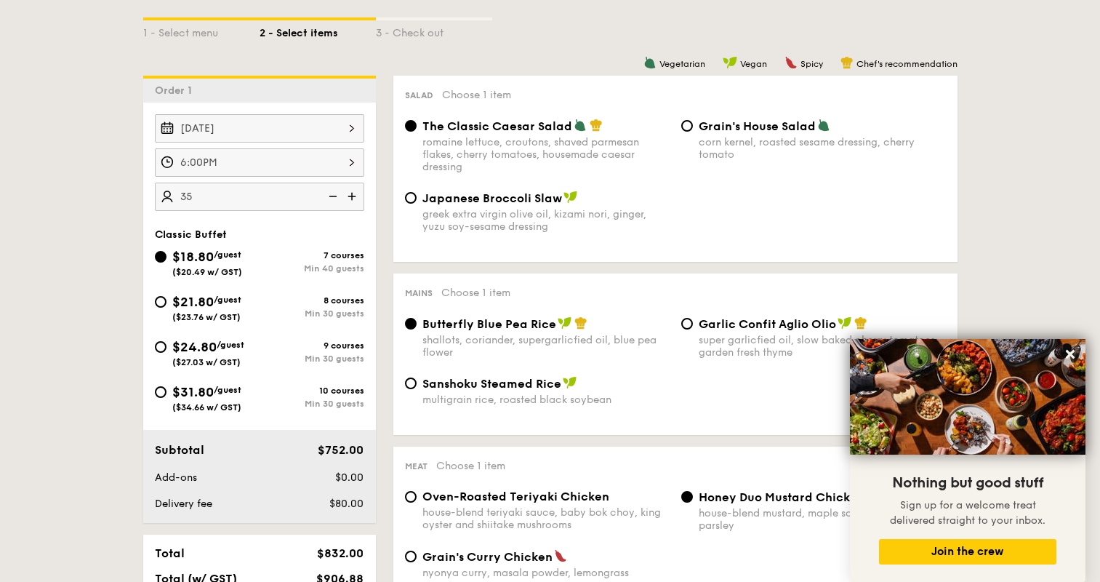
scroll to position [287, 0]
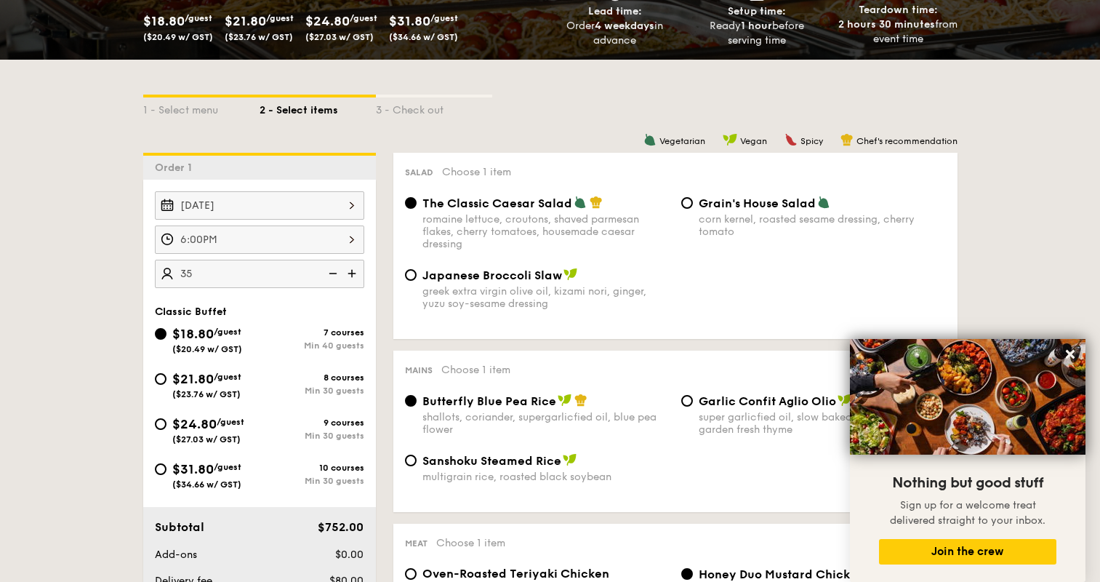
drag, startPoint x: 969, startPoint y: 137, endPoint x: 974, endPoint y: 143, distance: 8.8
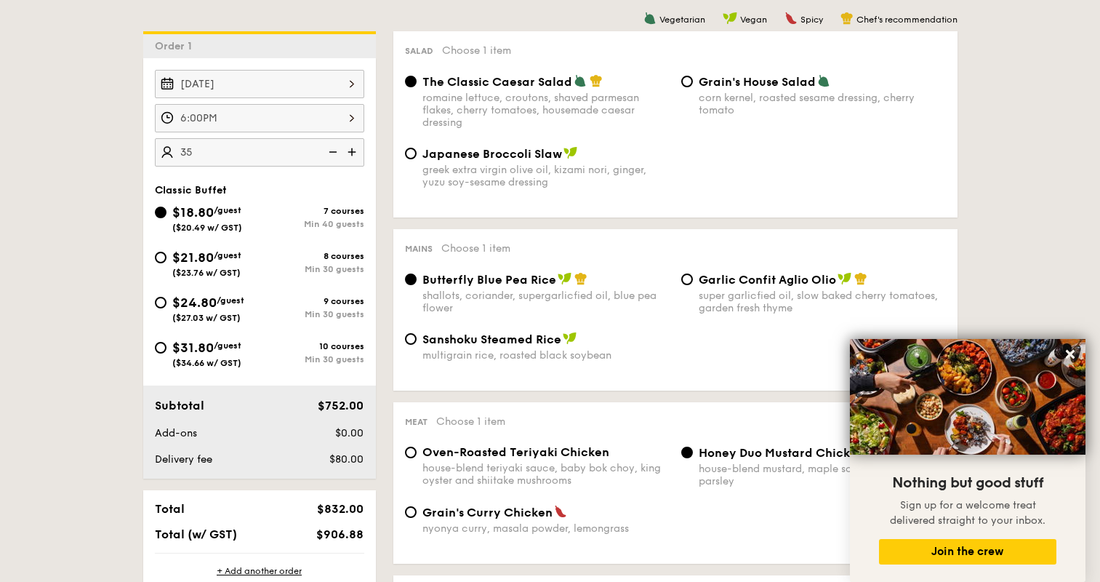
scroll to position [431, 0]
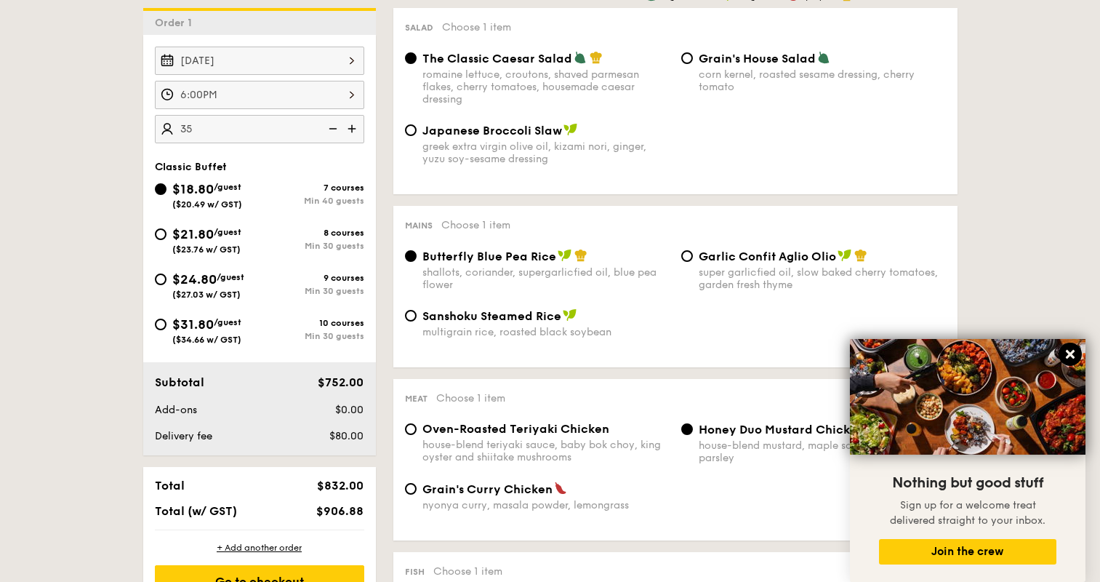
click at [1075, 356] on icon at bounding box center [1070, 354] width 13 height 13
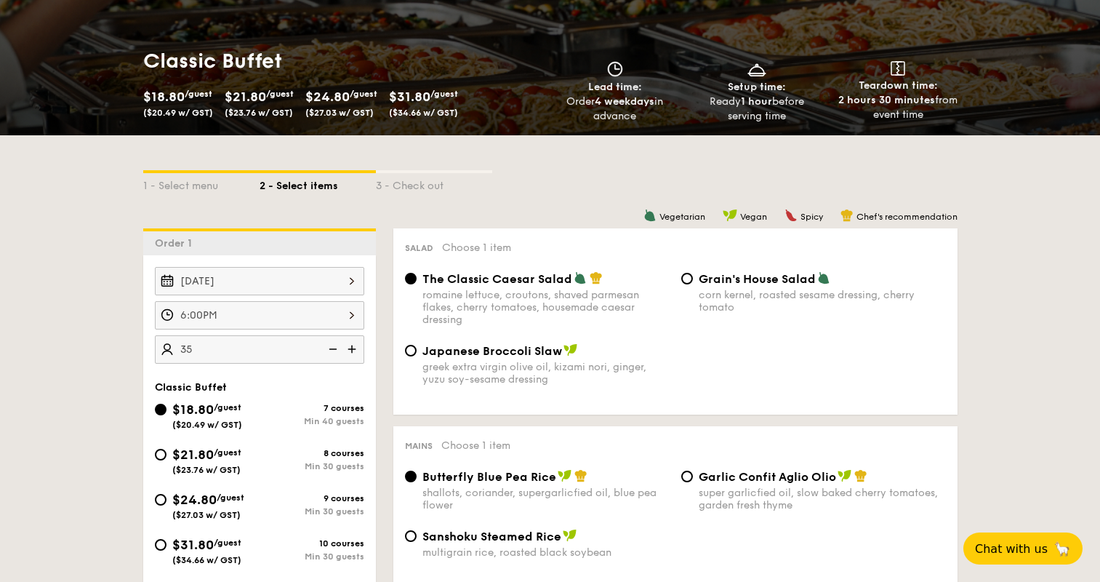
scroll to position [289, 0]
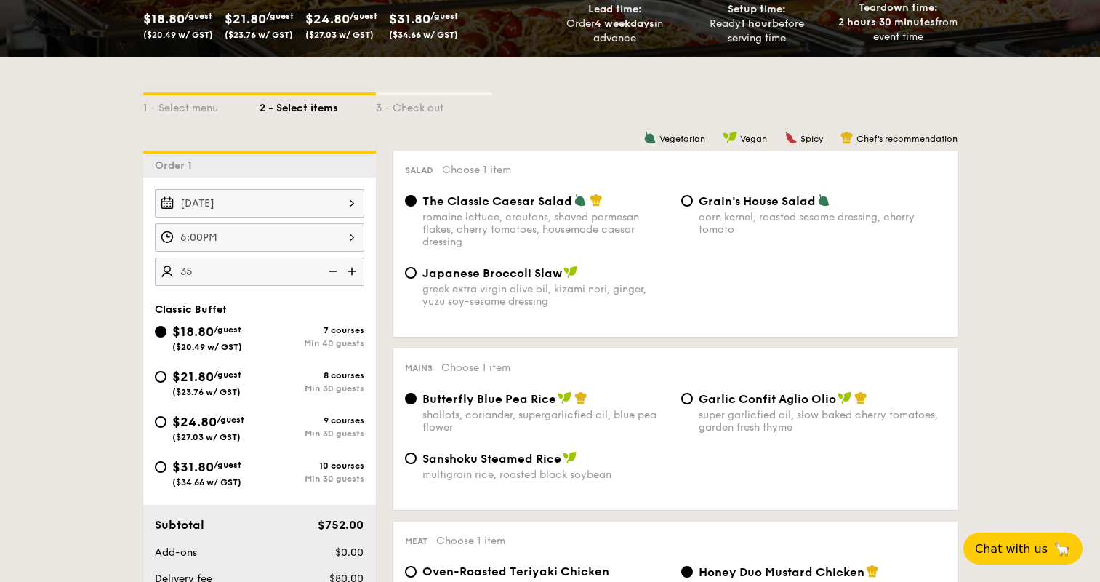
click at [329, 271] on img at bounding box center [332, 271] width 22 height 28
click at [335, 268] on img at bounding box center [332, 271] width 22 height 28
drag, startPoint x: 73, startPoint y: 281, endPoint x: 81, endPoint y: 285, distance: 8.8
click at [162, 381] on div "$21.80 /guest ($23.76 w/ GST)" at bounding box center [207, 382] width 105 height 31
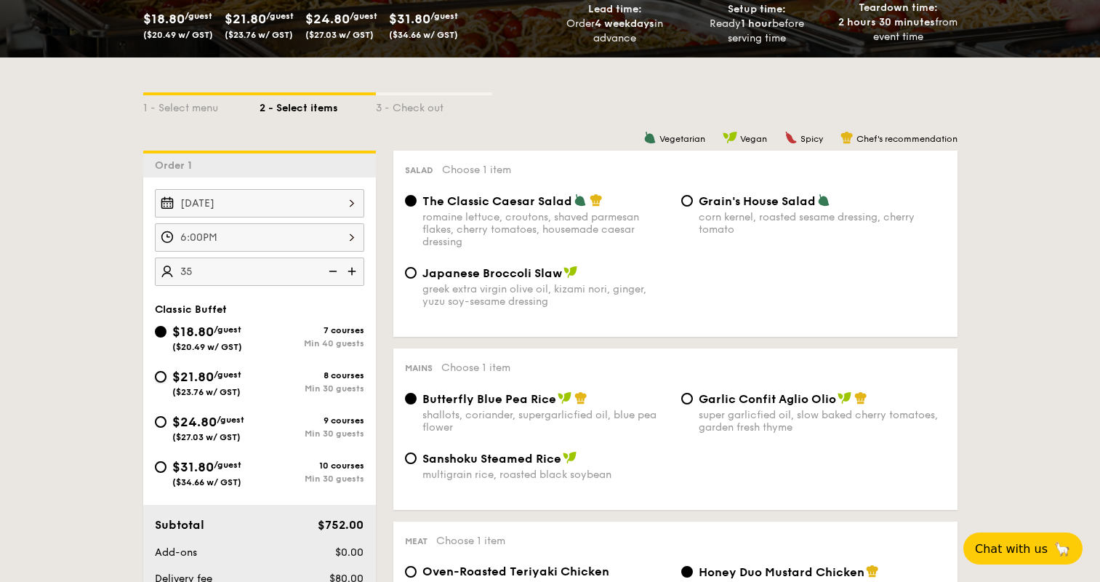
click at [162, 381] on input "$21.80 /guest ($23.76 w/ GST) 8 courses Min 30 guests" at bounding box center [161, 377] width 12 height 12
radio input "true"
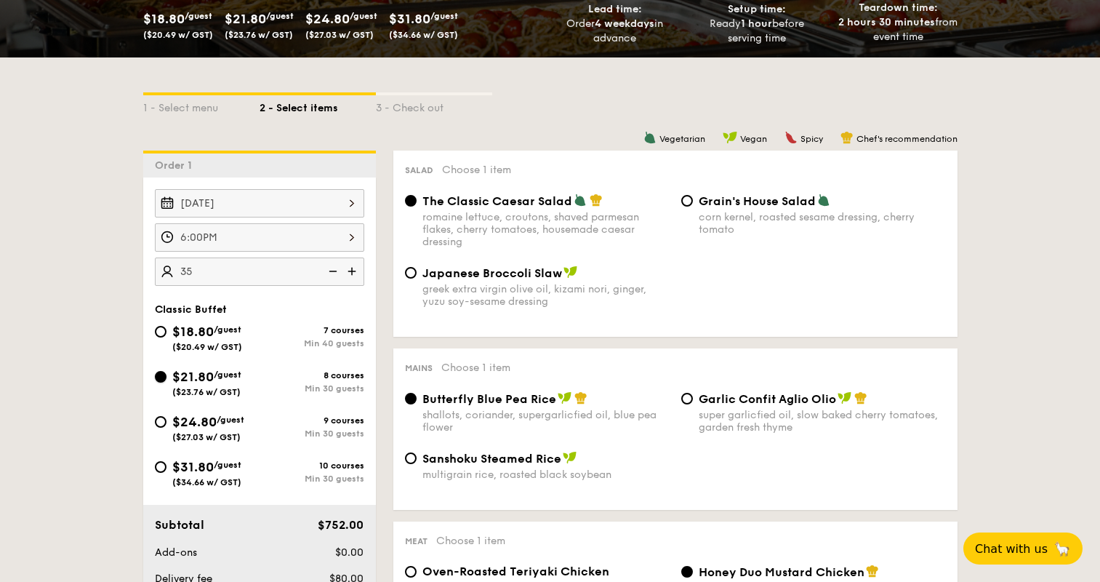
radio input "true"
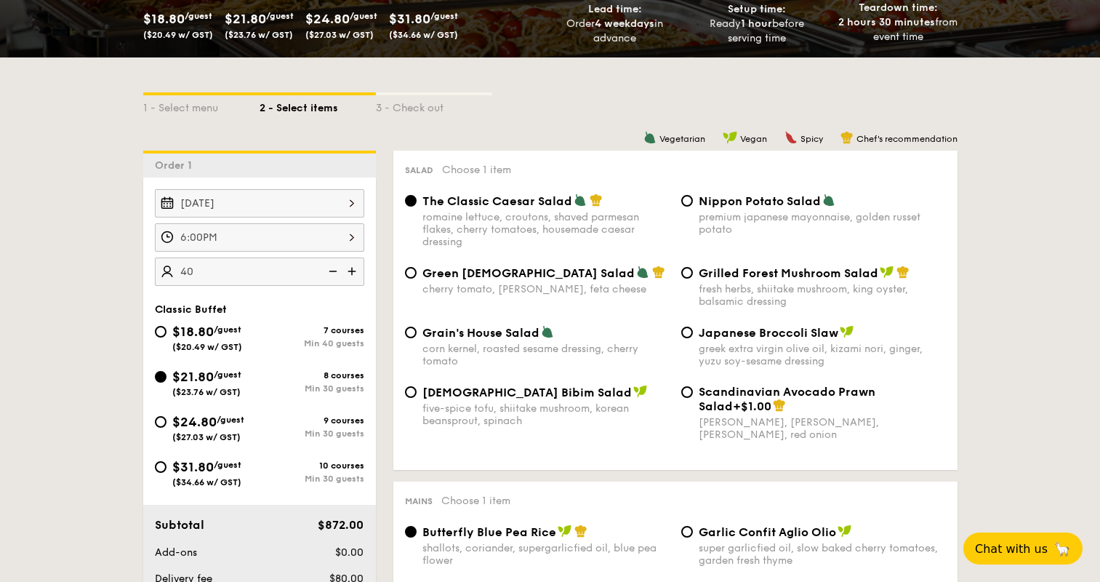
click at [240, 272] on input "40" at bounding box center [259, 271] width 209 height 28
type input "35 guests"
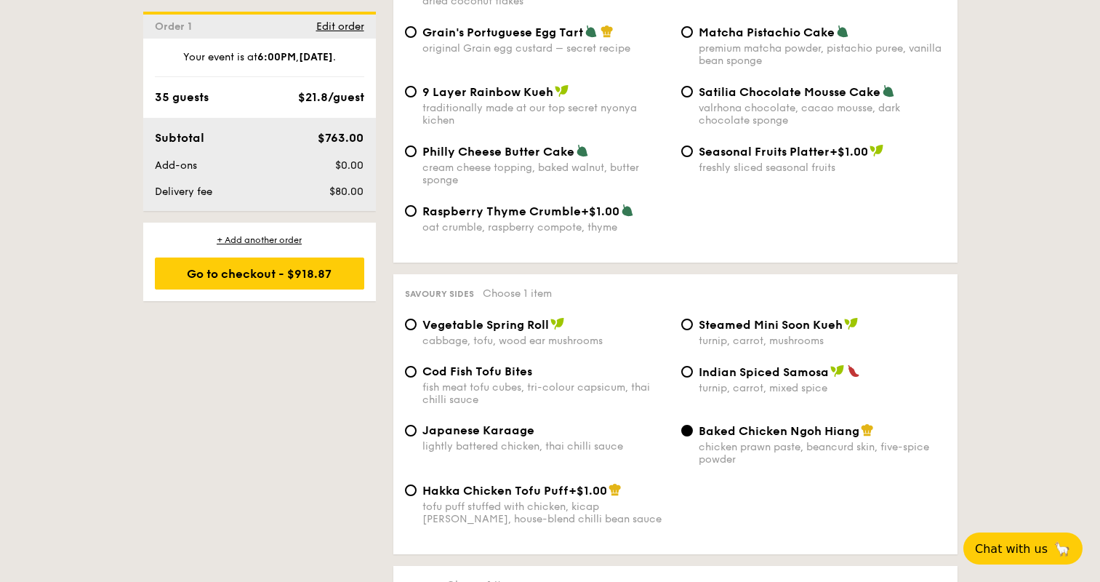
scroll to position [1873, 0]
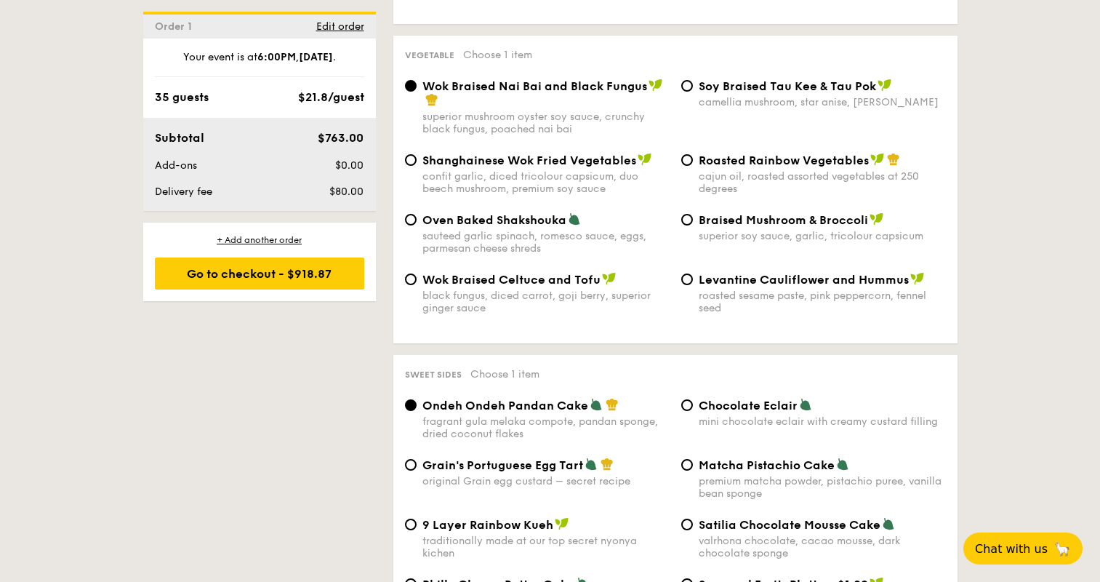
drag, startPoint x: 1019, startPoint y: 253, endPoint x: 1024, endPoint y: 239, distance: 15.4
click at [1025, 239] on div "1 - Select menu 2 - Select items 3 - Check out Order 1 [DATE] 6:00PM 35 guests …" at bounding box center [550, 99] width 1100 height 3253
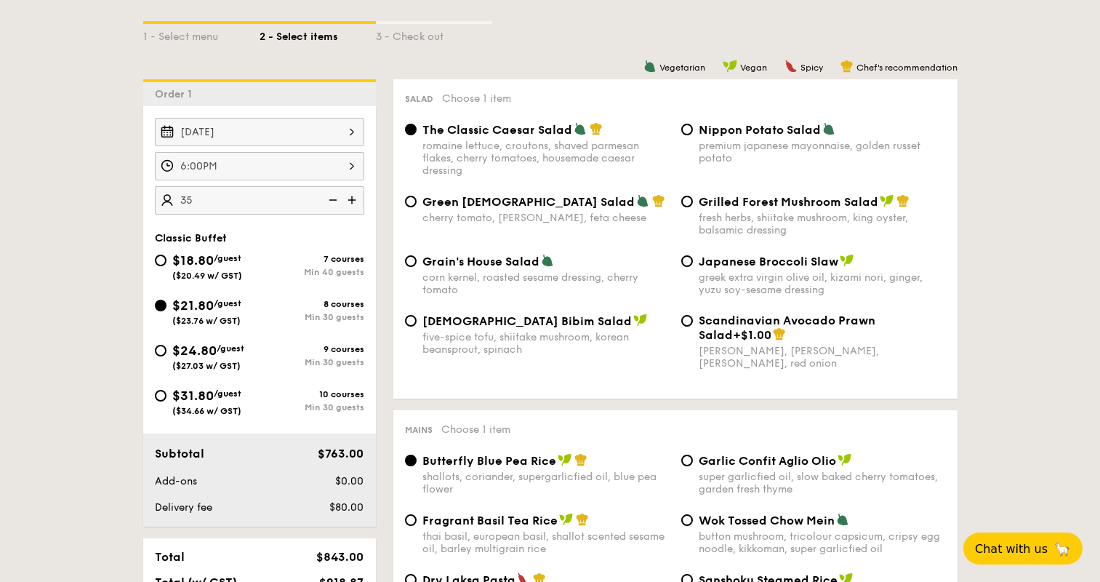
scroll to position [0, 0]
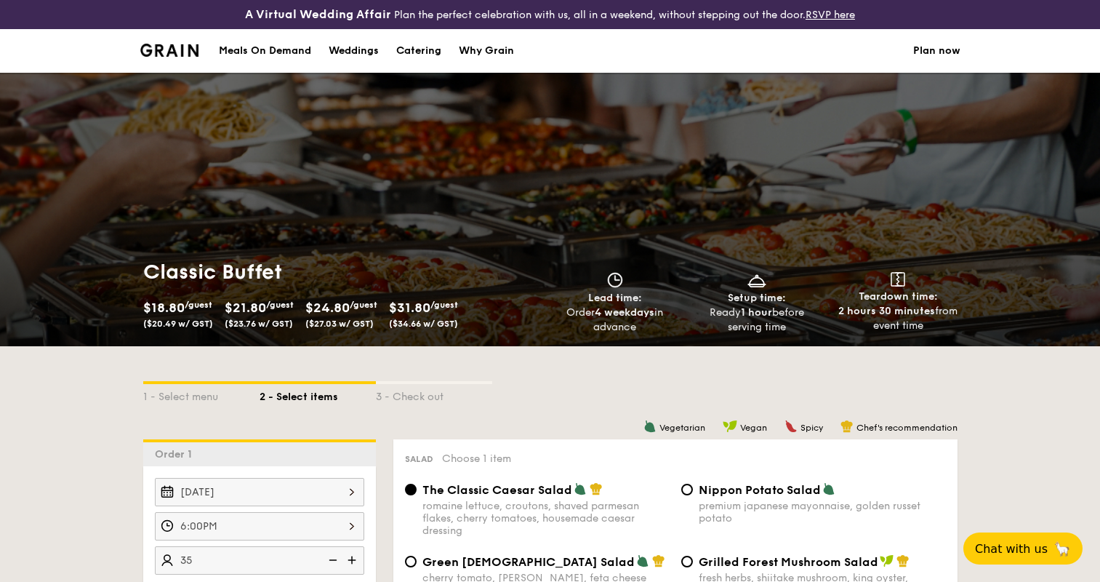
select select
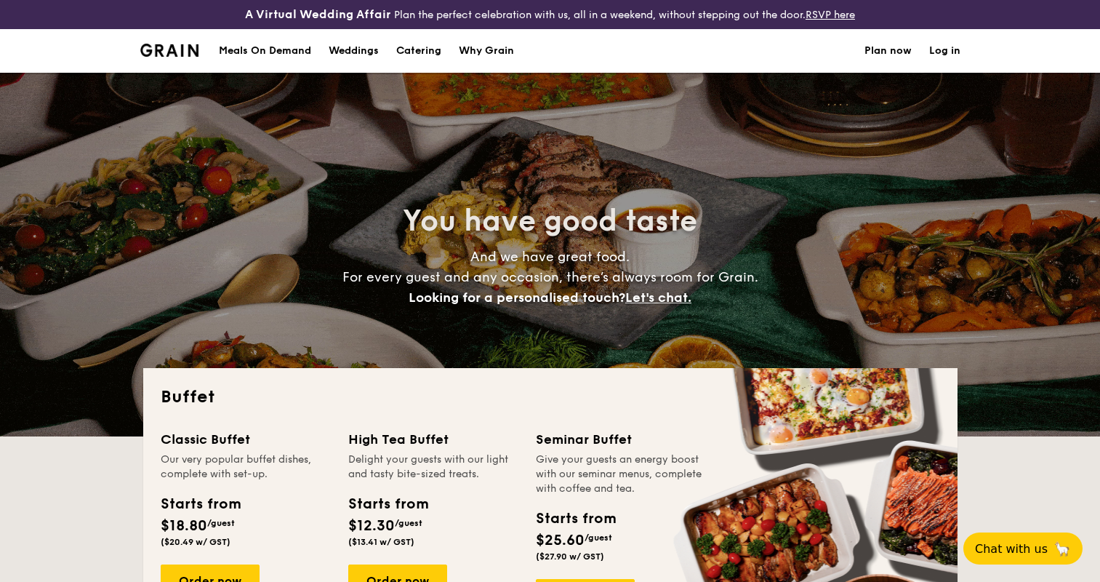
scroll to position [236, 0]
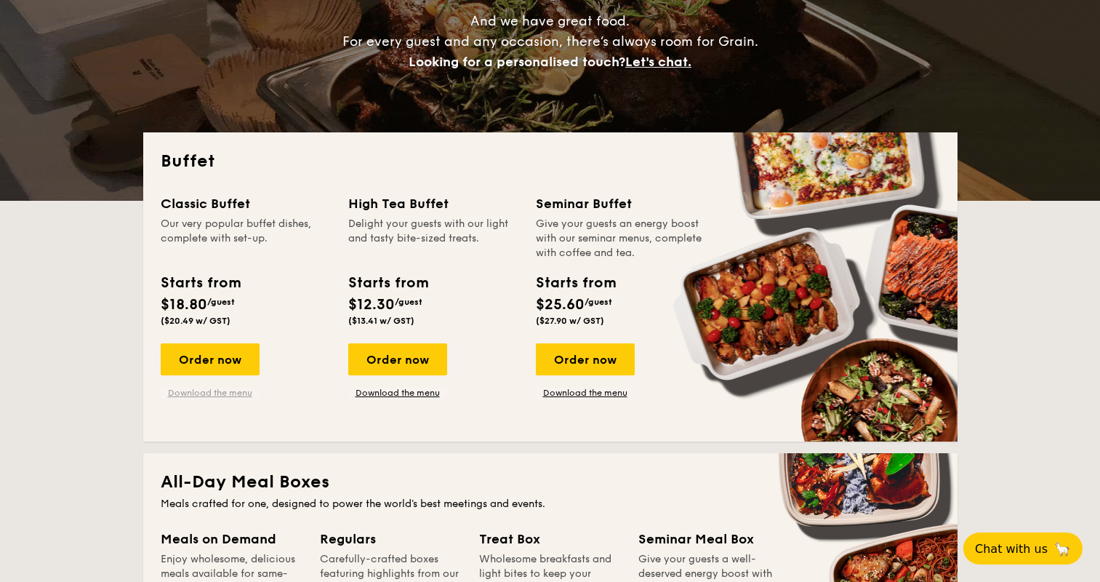
click at [223, 396] on link "Download the menu" at bounding box center [210, 393] width 99 height 12
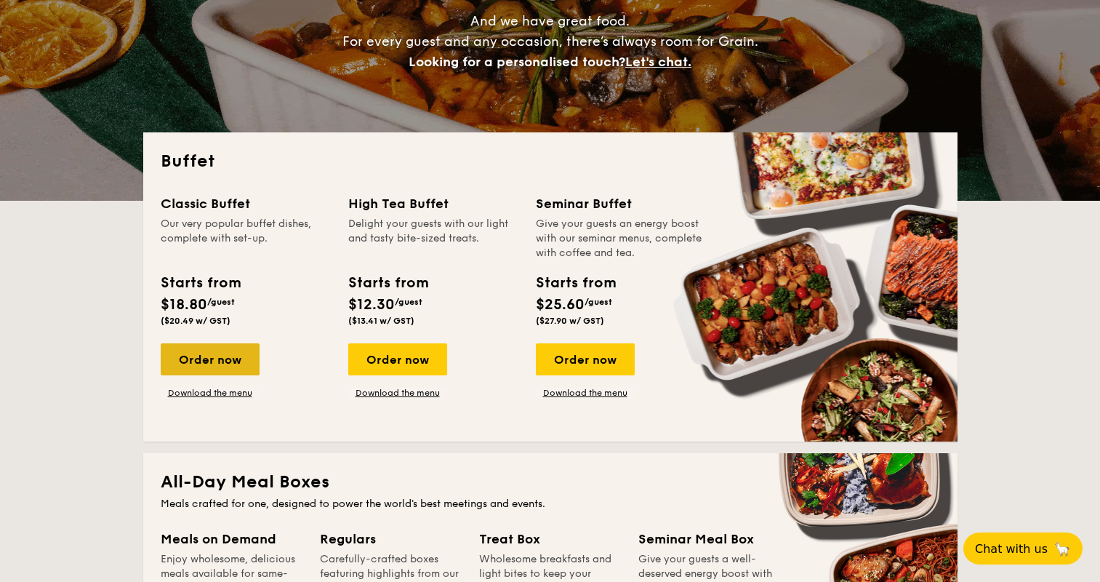
click at [239, 358] on div "Order now" at bounding box center [210, 359] width 99 height 32
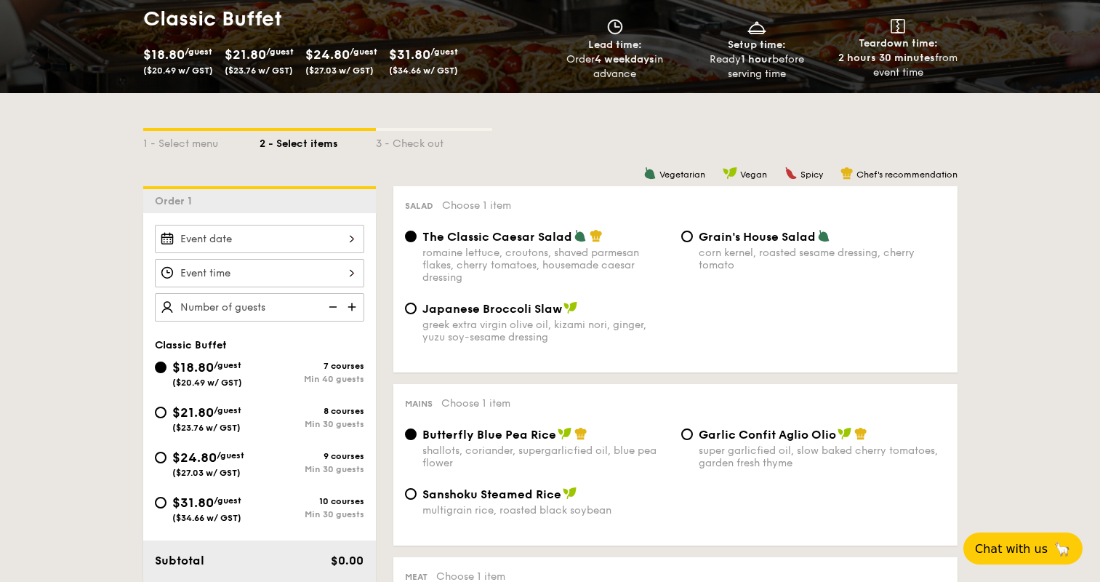
scroll to position [289, 0]
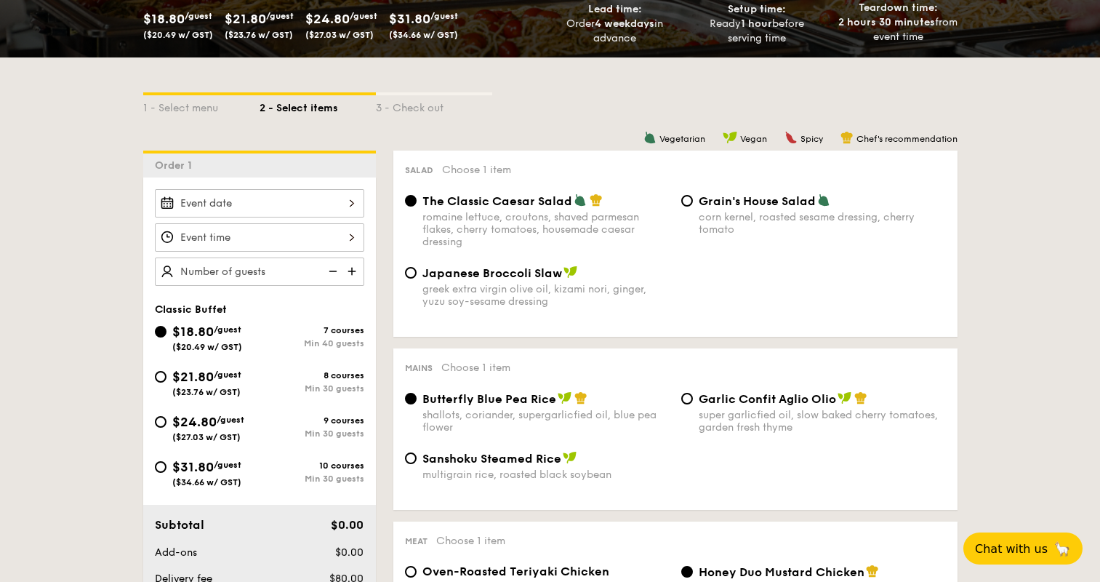
click at [341, 209] on input "Smoked Mesquite Whole Chicken brined in our in-house blend of herbs and spices,…" at bounding box center [259, 203] width 209 height 28
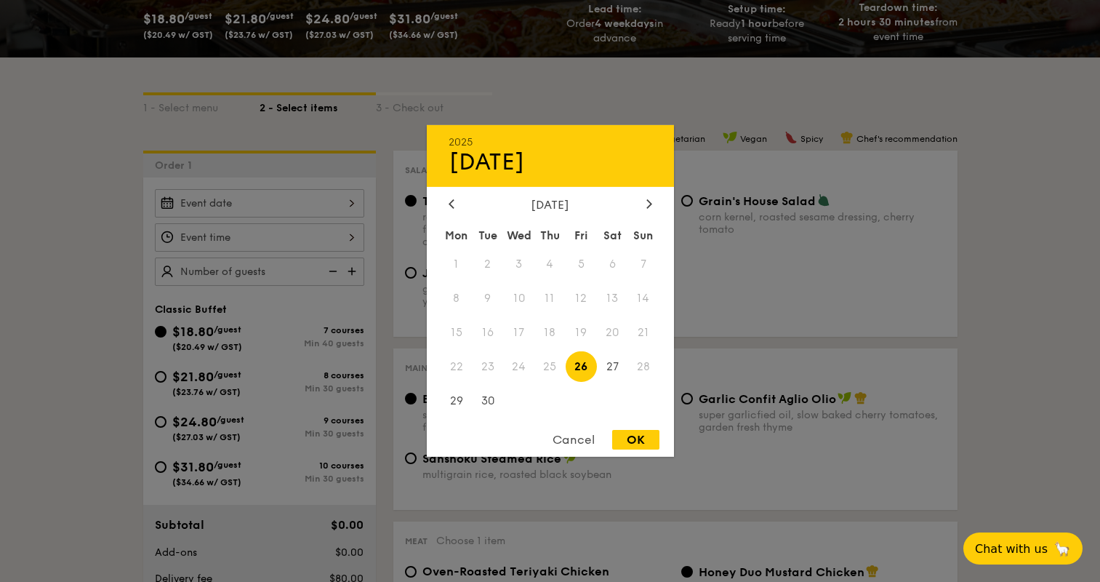
click at [643, 212] on div "[DATE] Mon Tue Wed Thu Fri Sat Sun 1 2 3 4 5 6 7 8 9 10 11 12 13 14 15 16 17 18…" at bounding box center [550, 308] width 247 height 221
click at [646, 205] on icon at bounding box center [649, 203] width 6 height 9
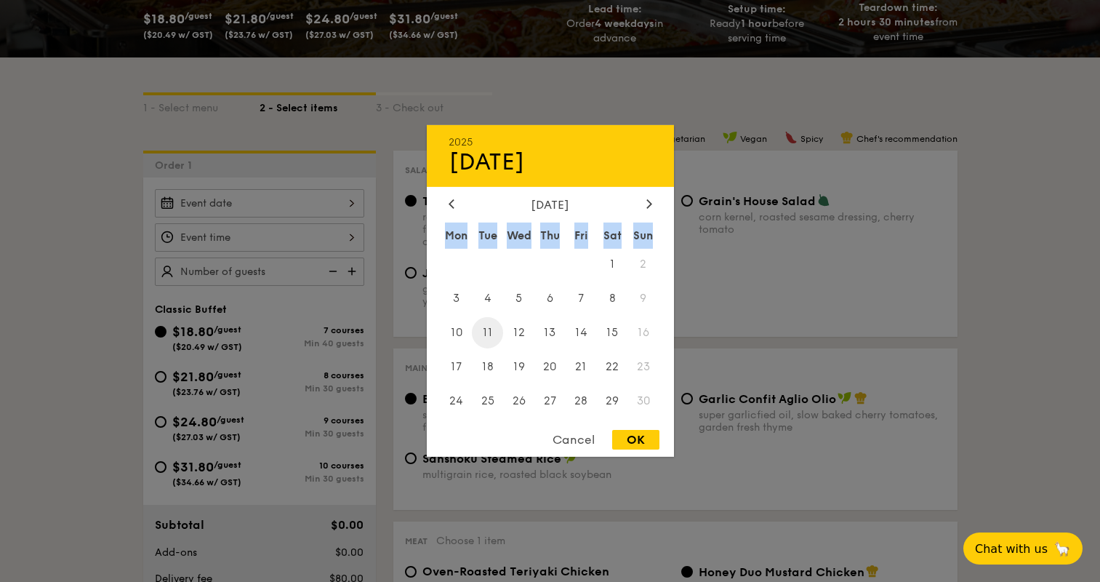
click at [478, 332] on span "11" at bounding box center [487, 332] width 31 height 31
click at [635, 441] on div "OK" at bounding box center [635, 440] width 47 height 20
type input "[DATE]"
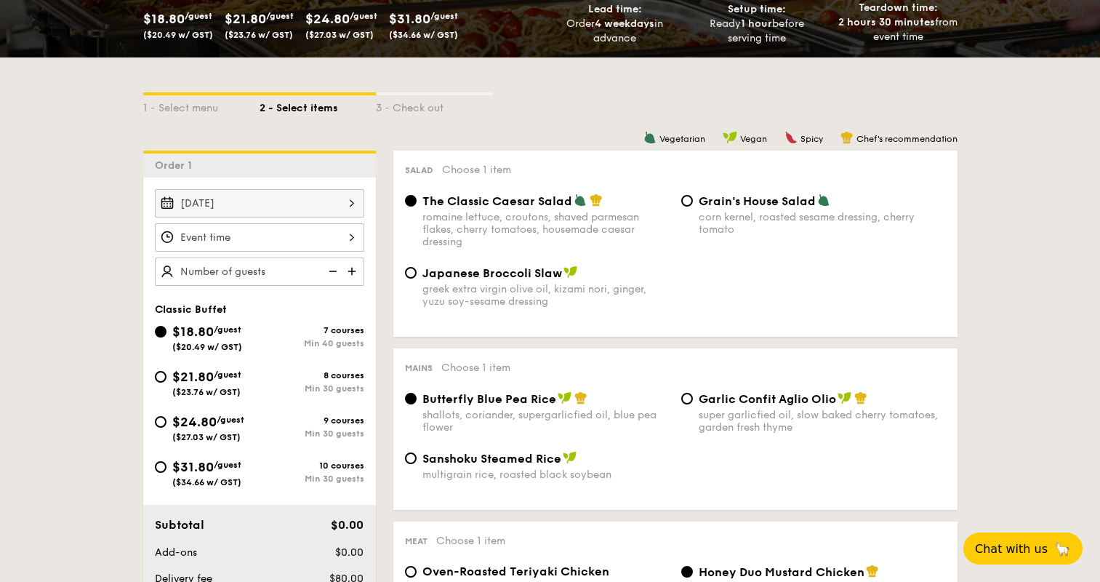
click at [351, 238] on input "Smoked Mesquite Whole Chicken brined in our in-house blend of herbs and spices,…" at bounding box center [259, 237] width 209 height 28
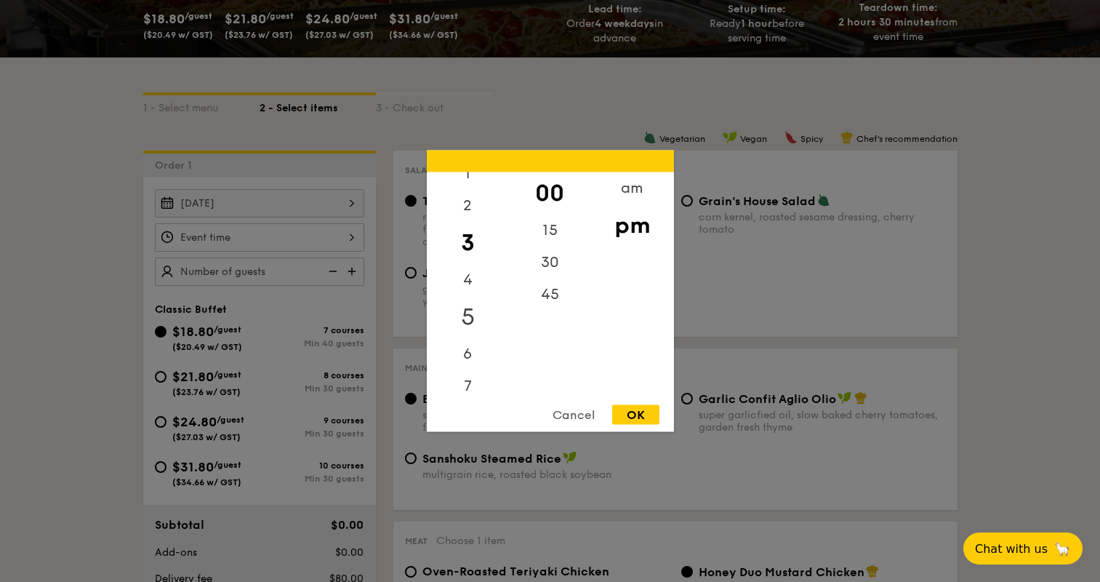
scroll to position [72, 0]
click at [470, 326] on div "6" at bounding box center [468, 324] width 82 height 42
click at [643, 408] on div "OK" at bounding box center [635, 415] width 47 height 20
type input "6:00PM"
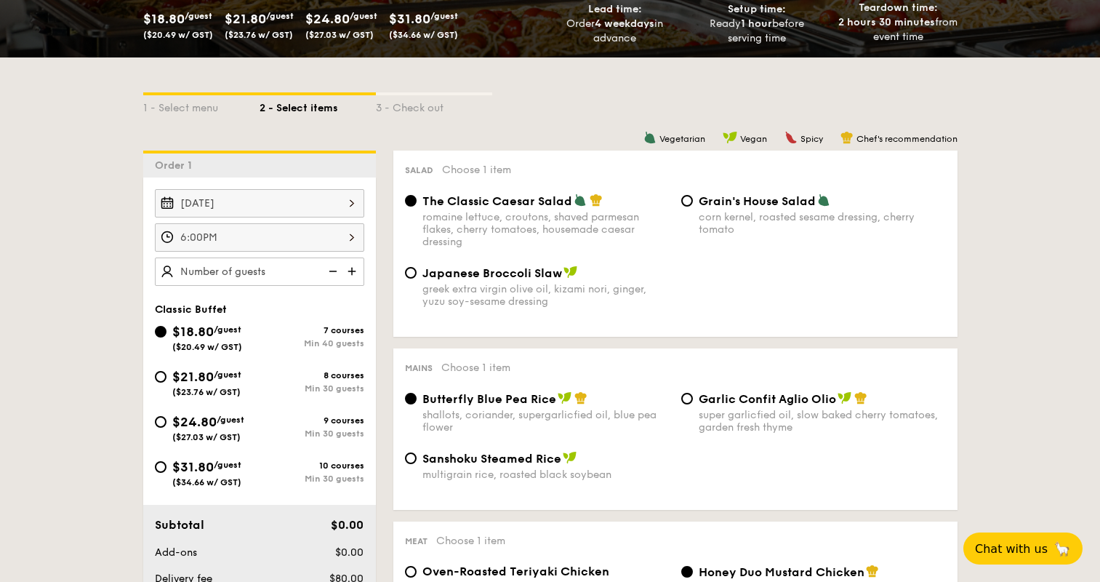
click at [304, 268] on input "text" at bounding box center [259, 271] width 209 height 28
type input "40 guests"
click at [164, 377] on input "$21.80 /guest ($23.76 w/ GST) 8 courses Min 30 guests" at bounding box center [161, 377] width 12 height 12
radio input "true"
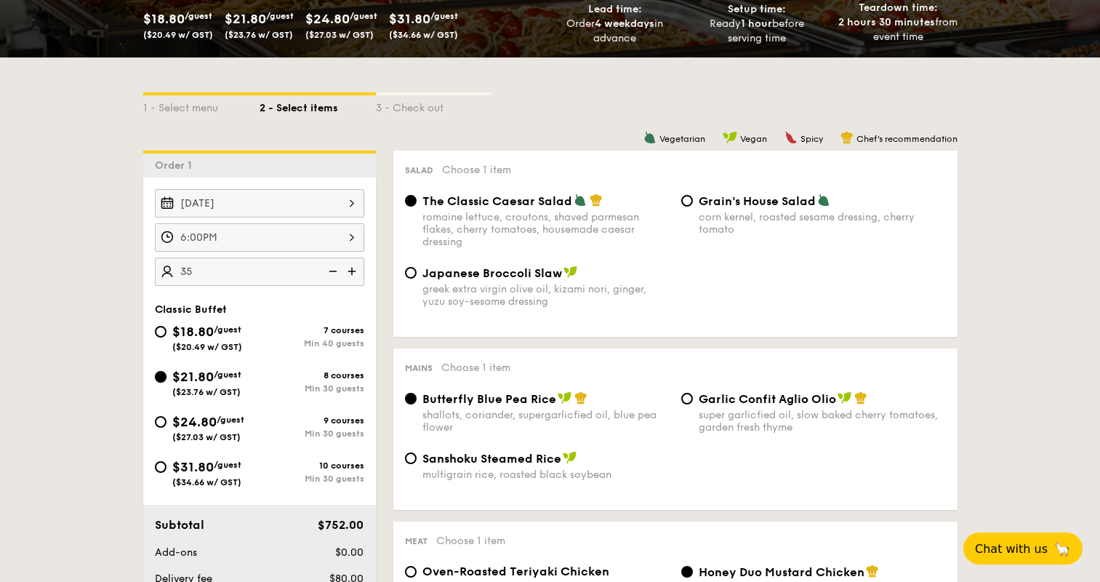
radio input "true"
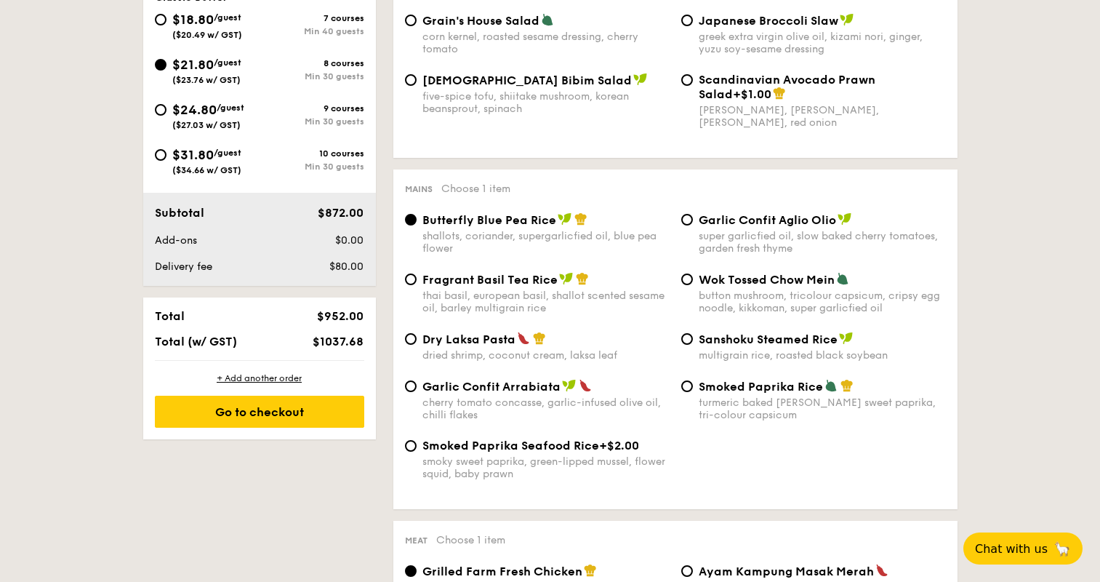
scroll to position [576, 0]
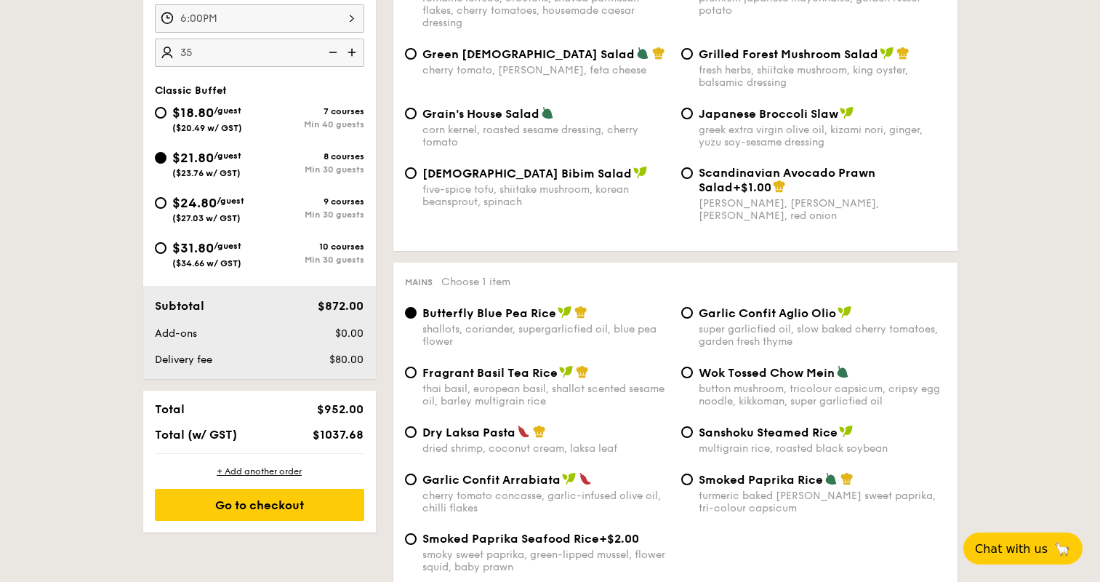
scroll to position [432, 0]
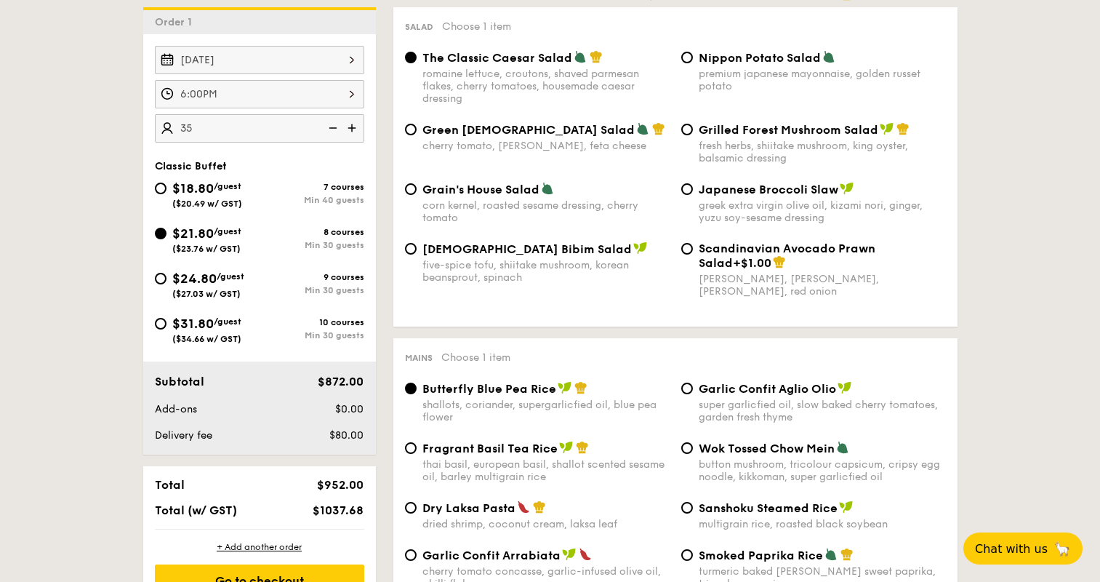
click at [333, 132] on img at bounding box center [332, 128] width 22 height 28
type input "35 guests"
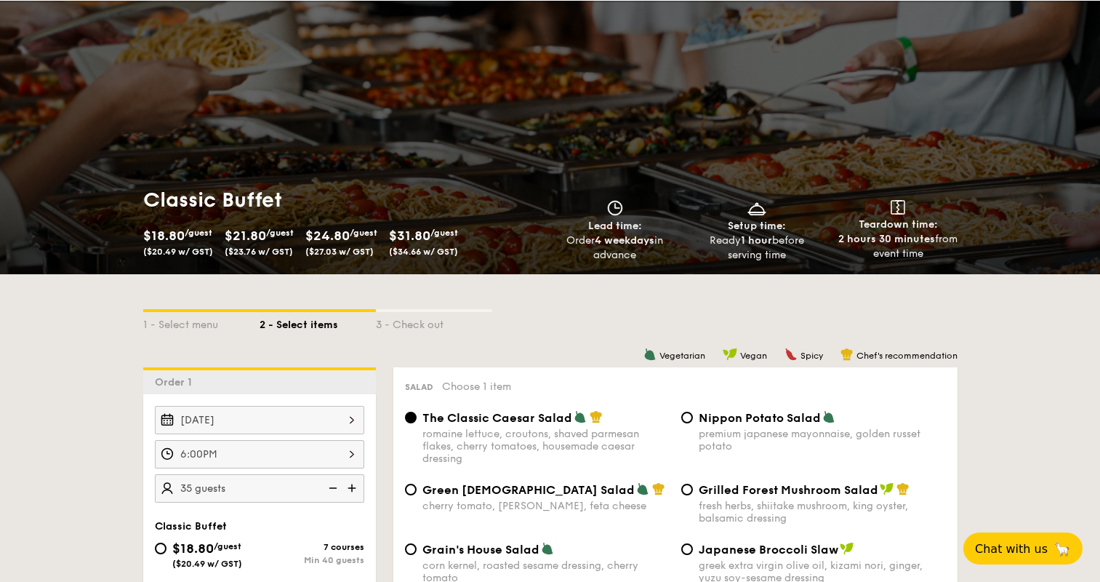
scroll to position [0, 0]
